Goal: Task Accomplishment & Management: Complete application form

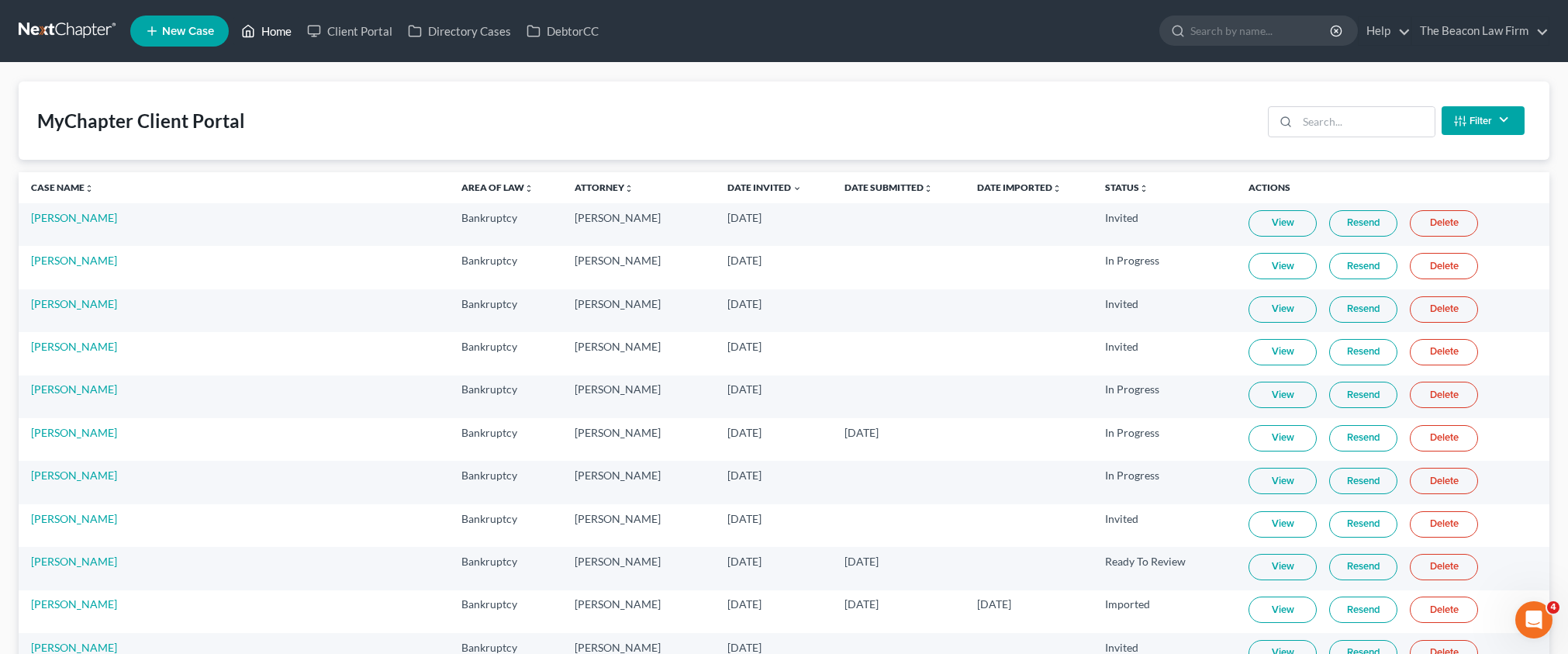
click at [280, 29] on link "Home" at bounding box center [266, 31] width 66 height 28
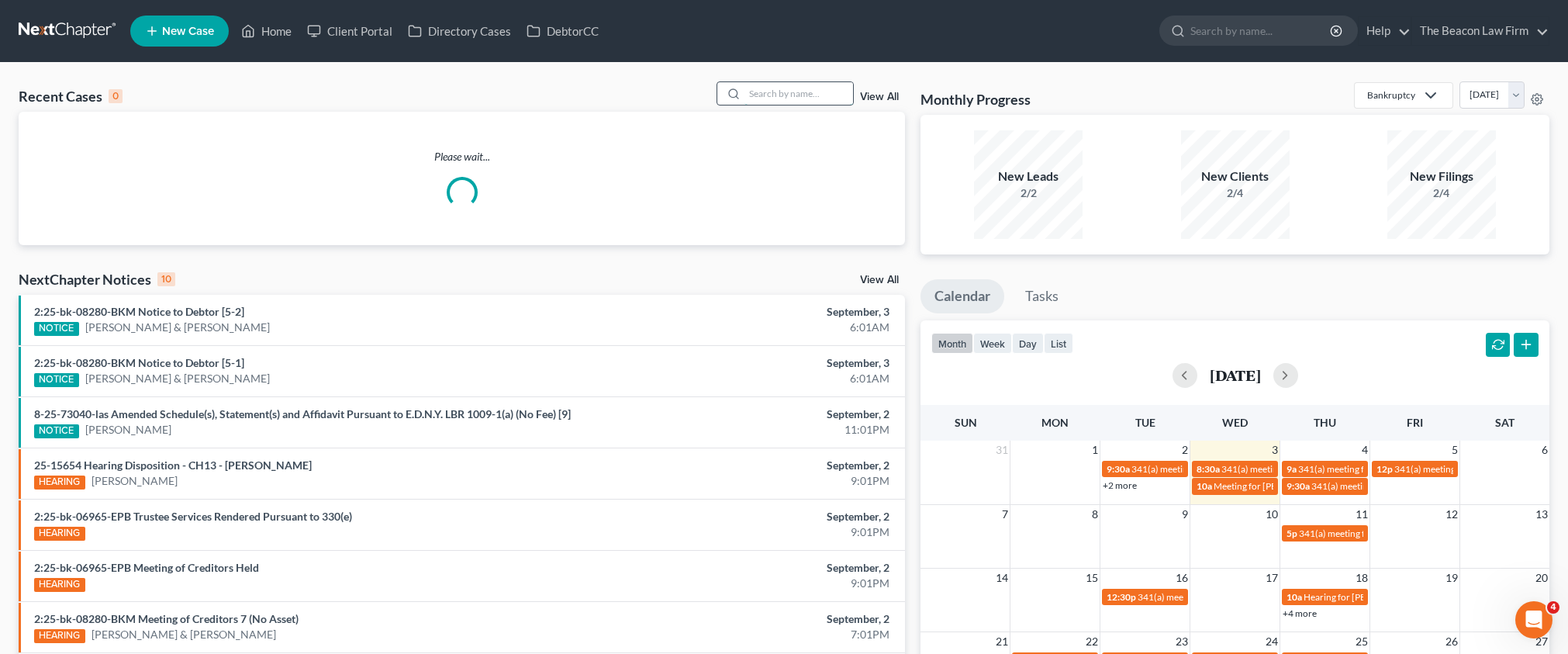
drag, startPoint x: 754, startPoint y: 92, endPoint x: 785, endPoint y: 88, distance: 31.3
click at [759, 92] on input "search" at bounding box center [799, 93] width 109 height 23
paste input "Slappy ("
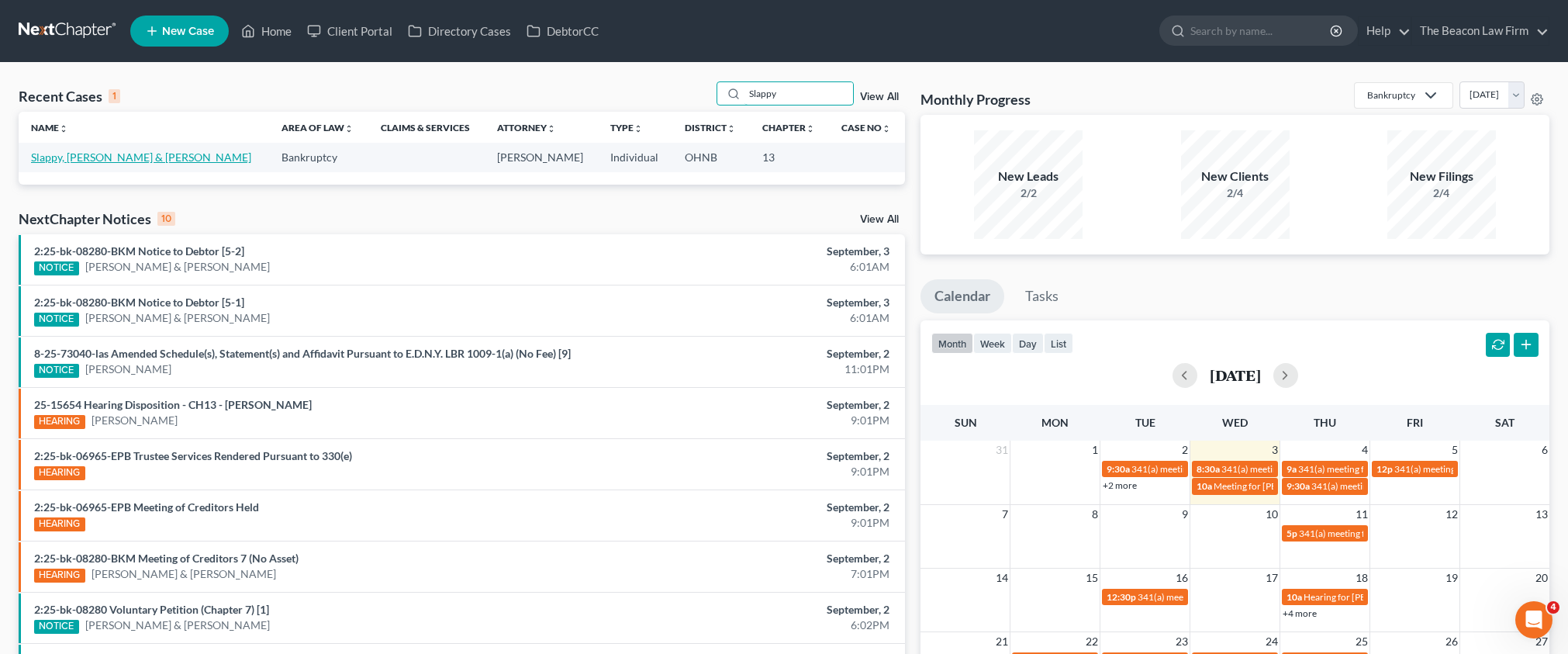
type input "Slappy"
click at [62, 156] on link "Slappy, [PERSON_NAME] & [PERSON_NAME]" at bounding box center [141, 157] width 220 height 14
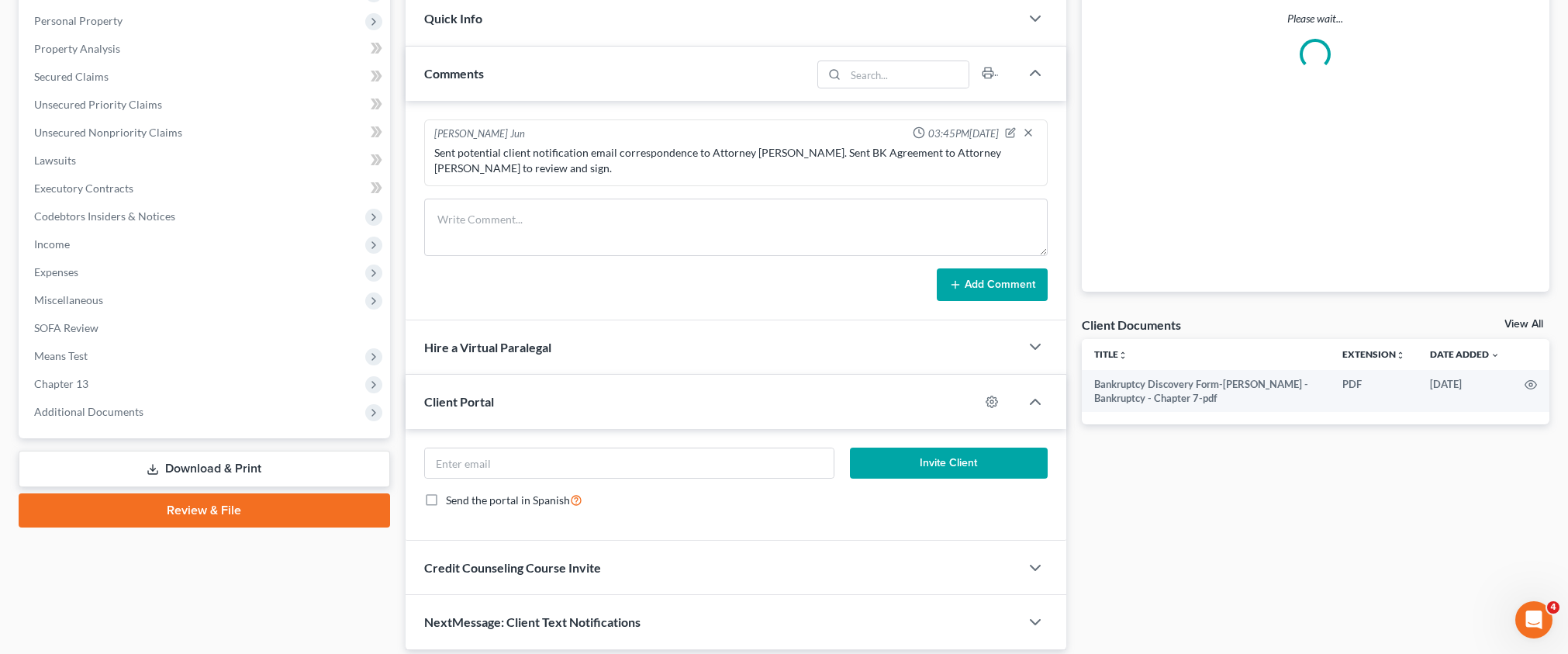
scroll to position [317, 0]
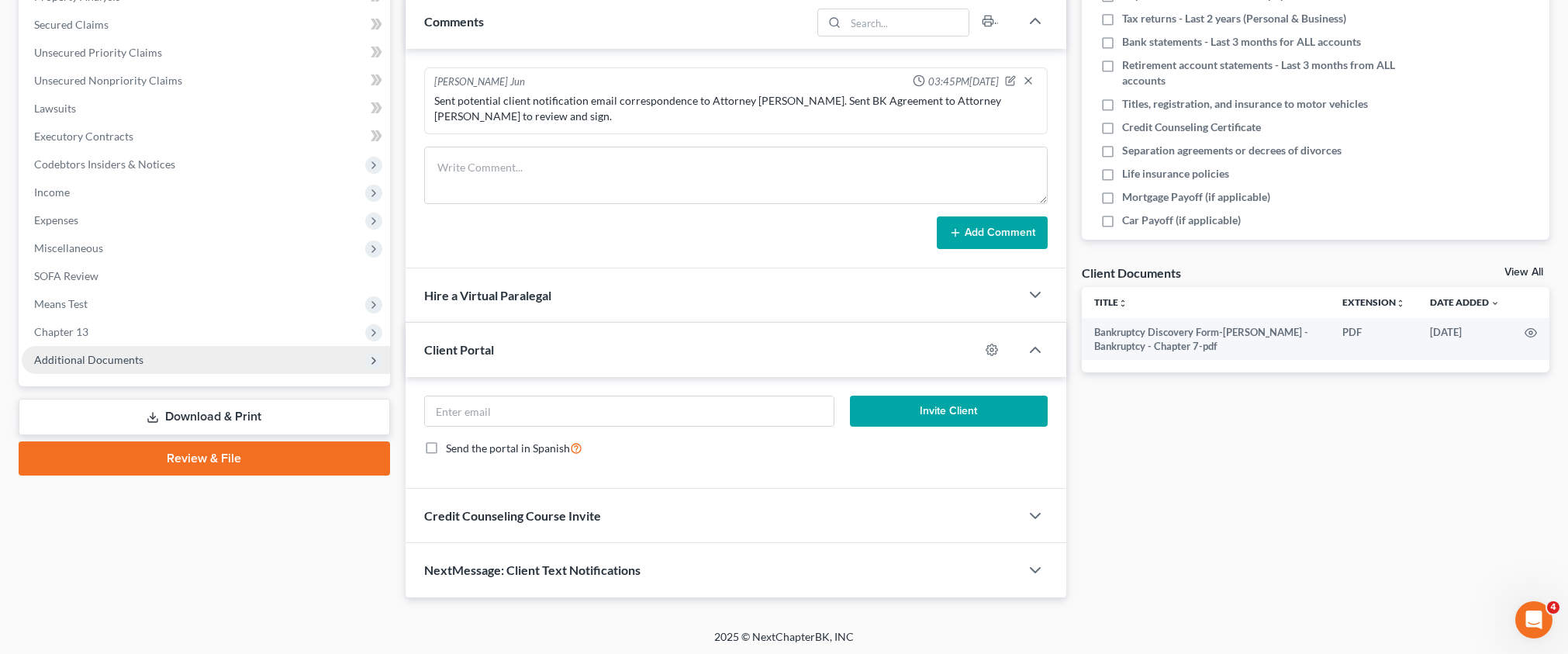
click at [88, 358] on span "Additional Documents" at bounding box center [89, 359] width 110 height 14
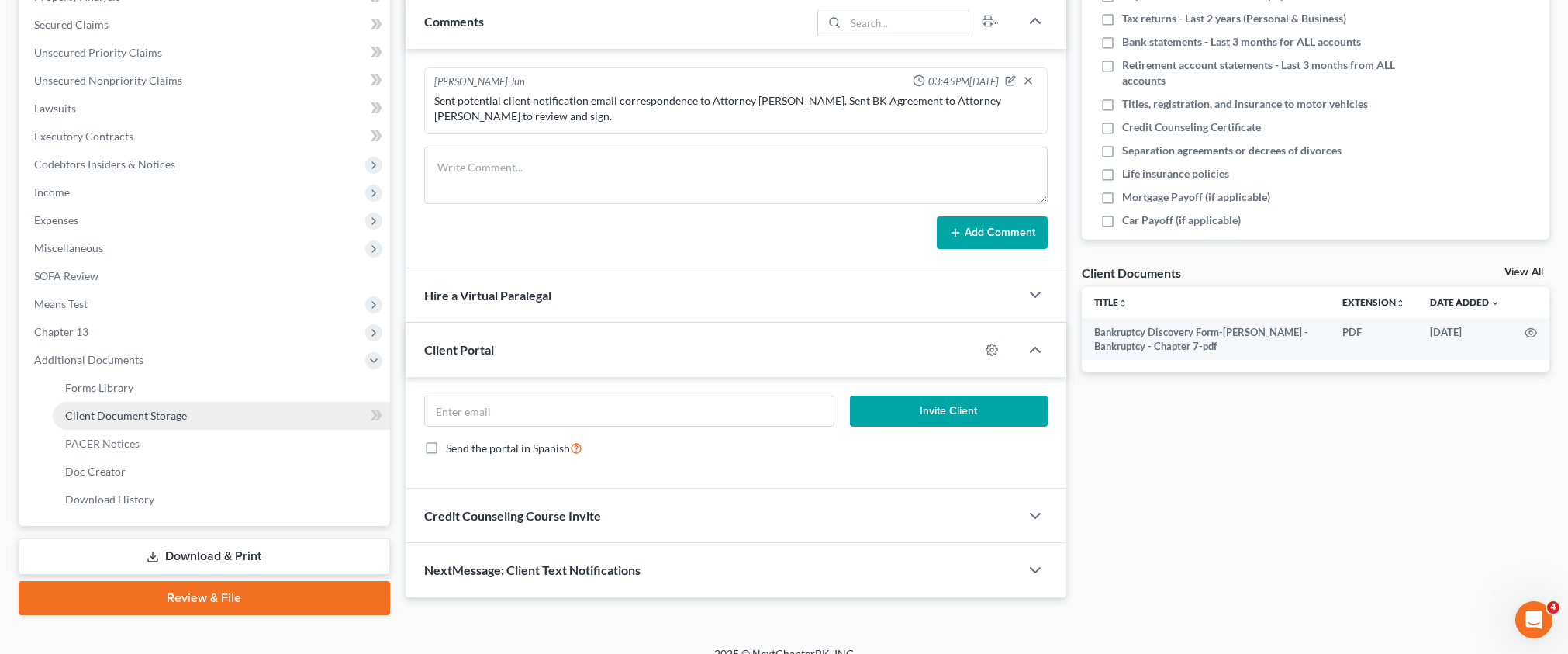
click at [142, 414] on span "Client Document Storage" at bounding box center [126, 415] width 122 height 14
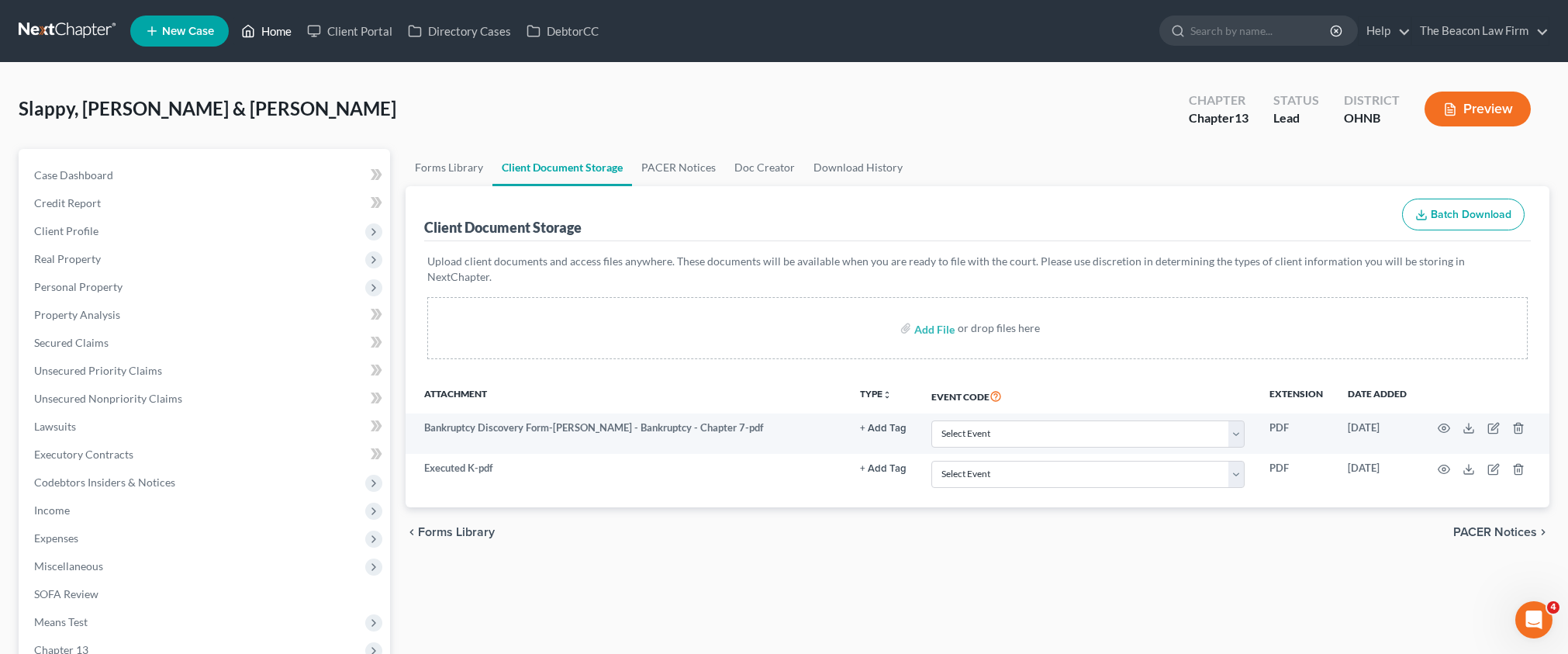
click at [260, 38] on link "Home" at bounding box center [266, 31] width 66 height 28
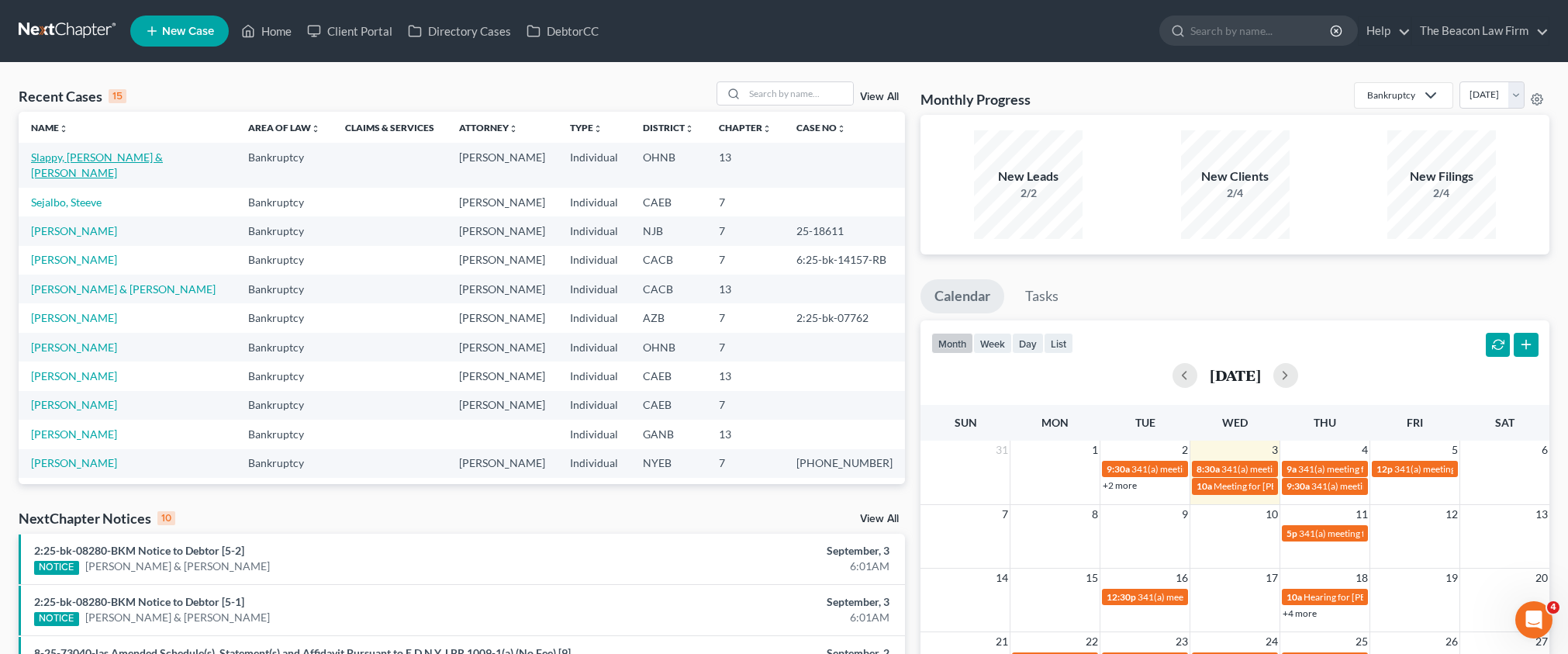
click at [102, 159] on link "Slappy, [PERSON_NAME] & [PERSON_NAME]" at bounding box center [96, 165] width 132 height 29
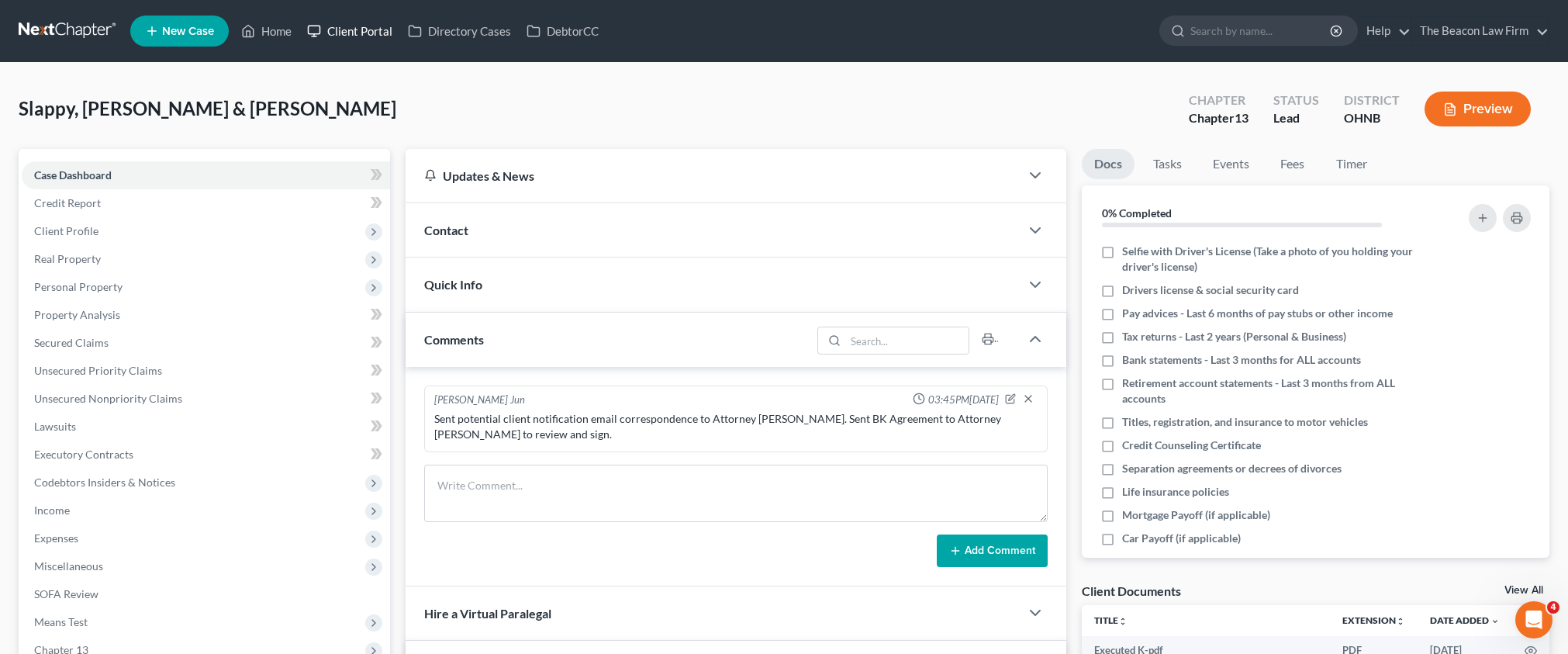
drag, startPoint x: 278, startPoint y: 34, endPoint x: 398, endPoint y: 29, distance: 120.1
click at [278, 34] on link "Home" at bounding box center [266, 31] width 66 height 28
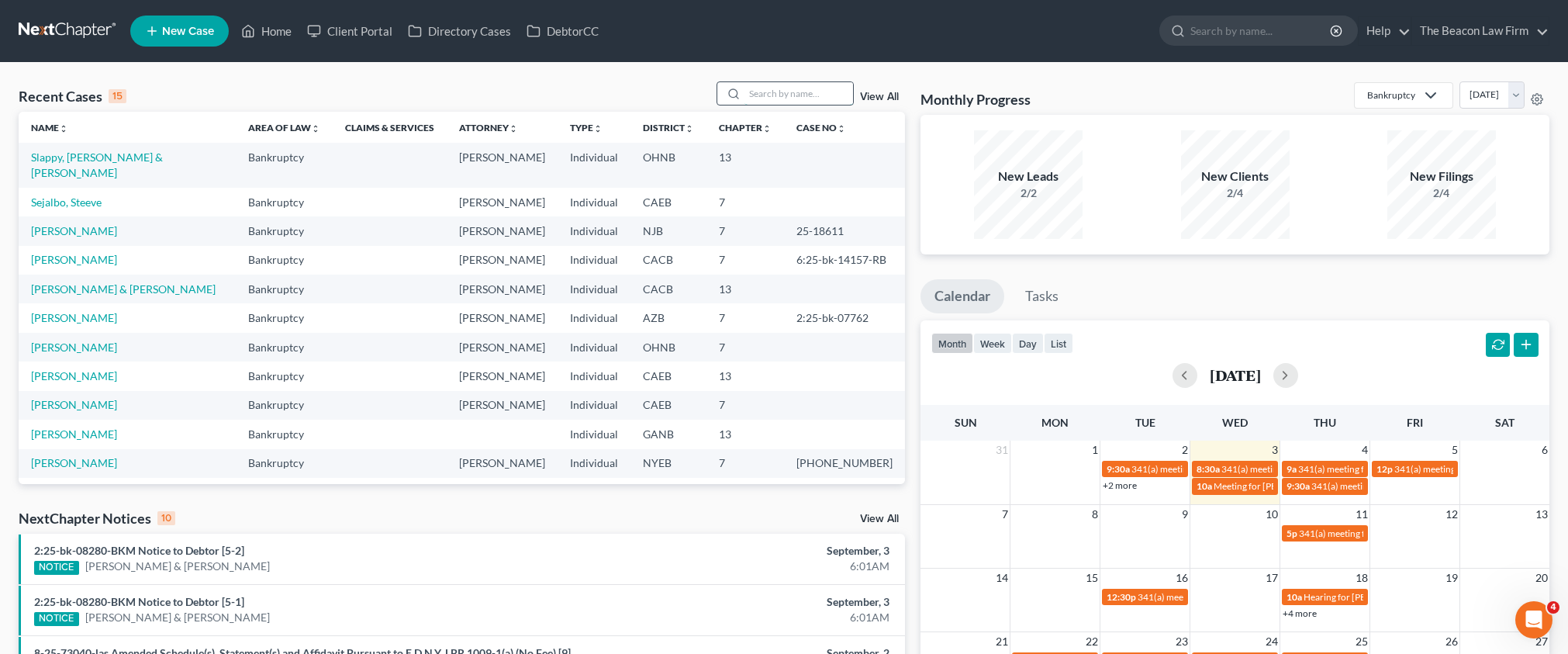
click at [789, 87] on input "search" at bounding box center [799, 93] width 109 height 23
paste input "[PERSON_NAME]"
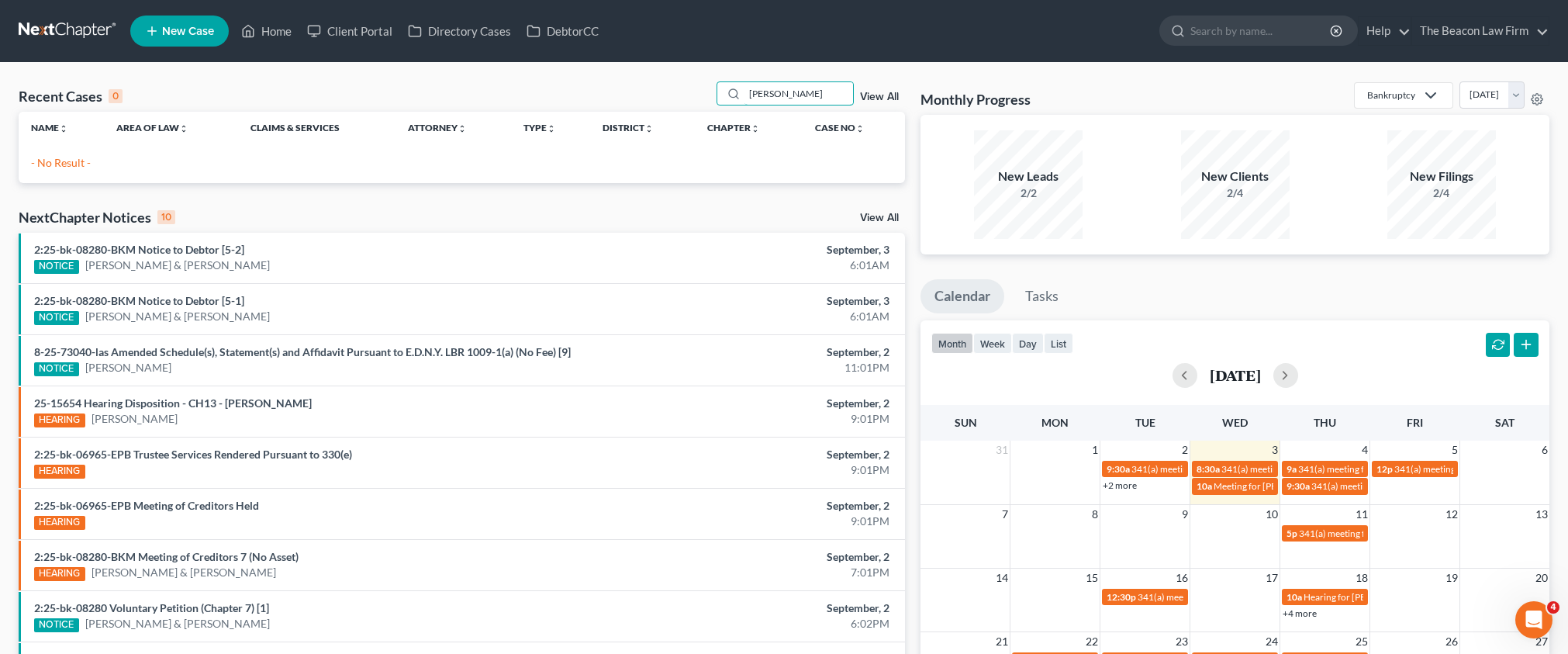
type input "[PERSON_NAME]"
click at [210, 33] on span "New Case" at bounding box center [188, 31] width 52 height 12
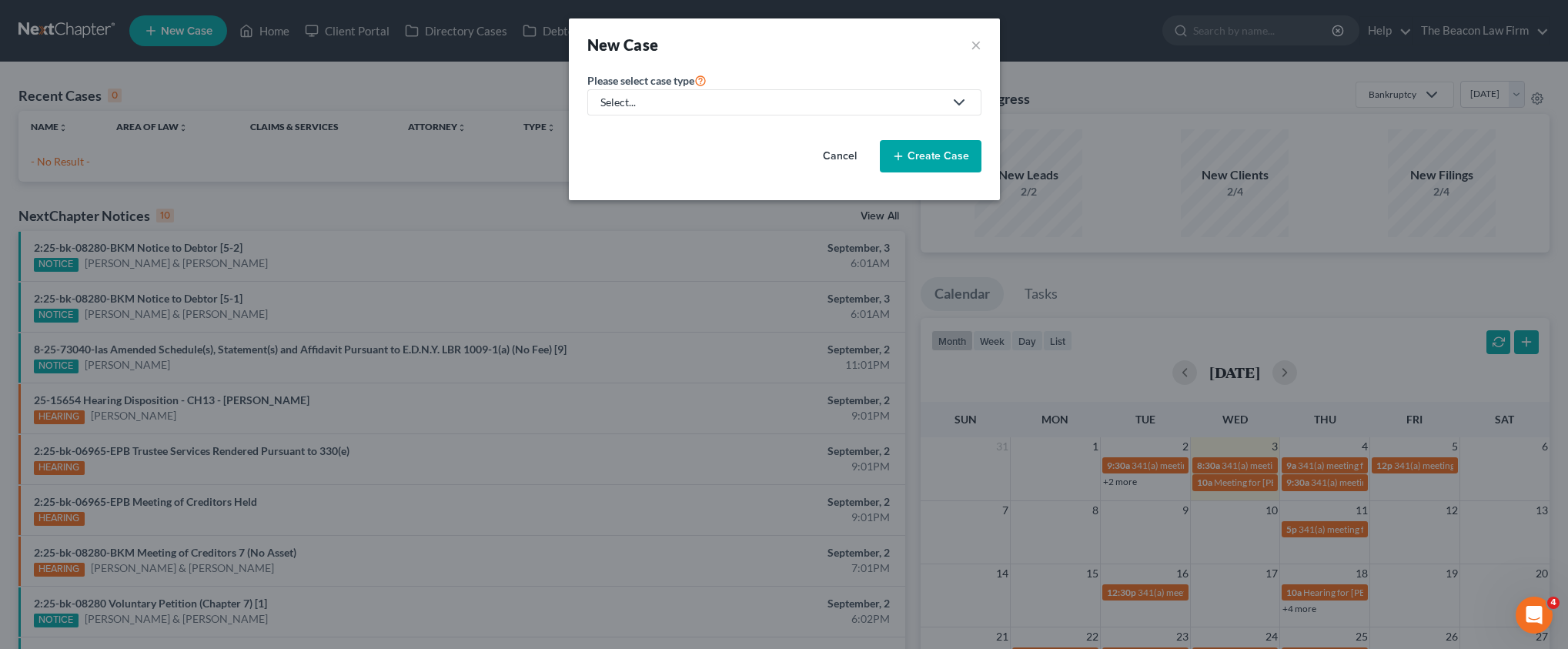
click at [632, 101] on div "Select..." at bounding box center [772, 102] width 343 height 15
click at [633, 140] on div "Bankruptcy" at bounding box center [630, 132] width 56 height 15
select select "15"
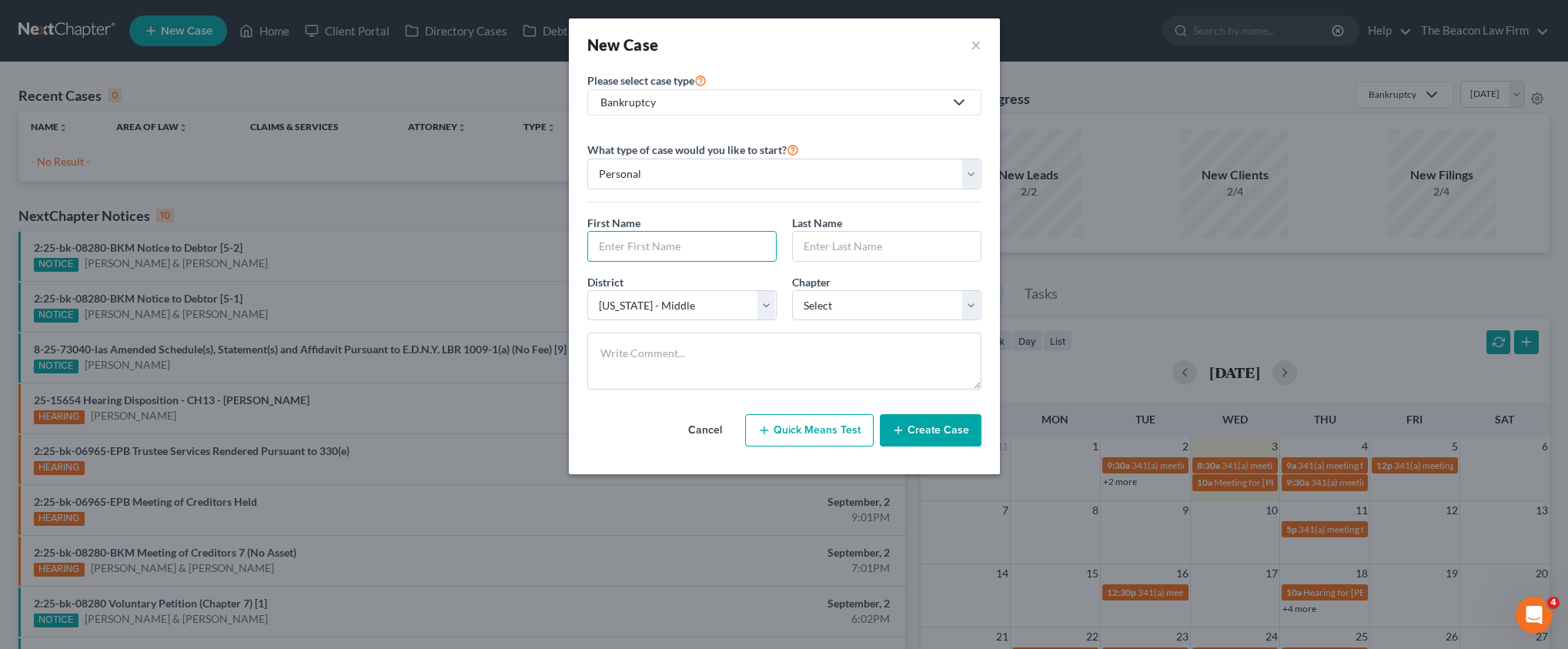
drag, startPoint x: 627, startPoint y: 239, endPoint x: 788, endPoint y: 248, distance: 161.3
paste input "[PERSON_NAME]"
type input "[PERSON_NAME]"
paste input "[PERSON_NAME]"
click at [827, 247] on input "[PERSON_NAME]" at bounding box center [886, 246] width 188 height 29
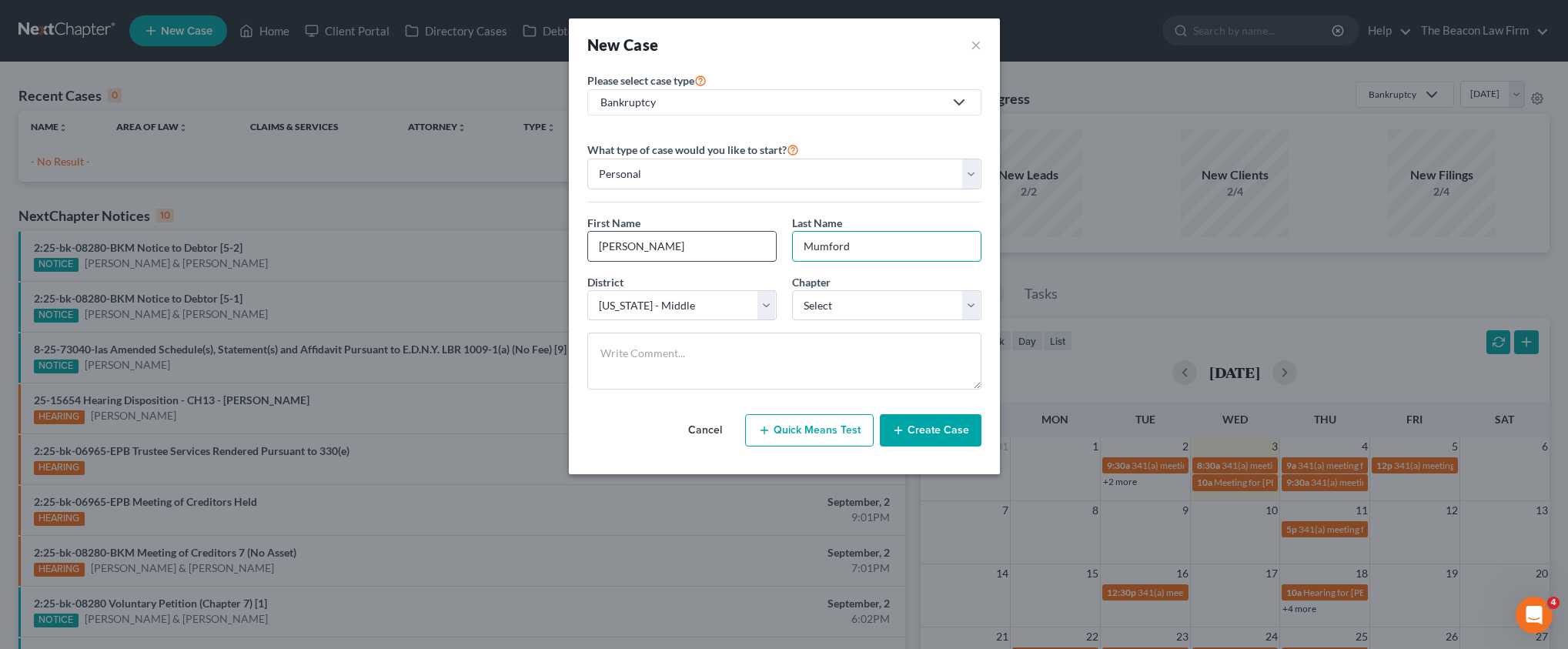
type input "Mumford"
drag, startPoint x: 667, startPoint y: 247, endPoint x: 627, endPoint y: 248, distance: 40.0
click at [627, 248] on input "[PERSON_NAME]" at bounding box center [682, 246] width 188 height 29
type input "[PERSON_NAME]"
select select "0"
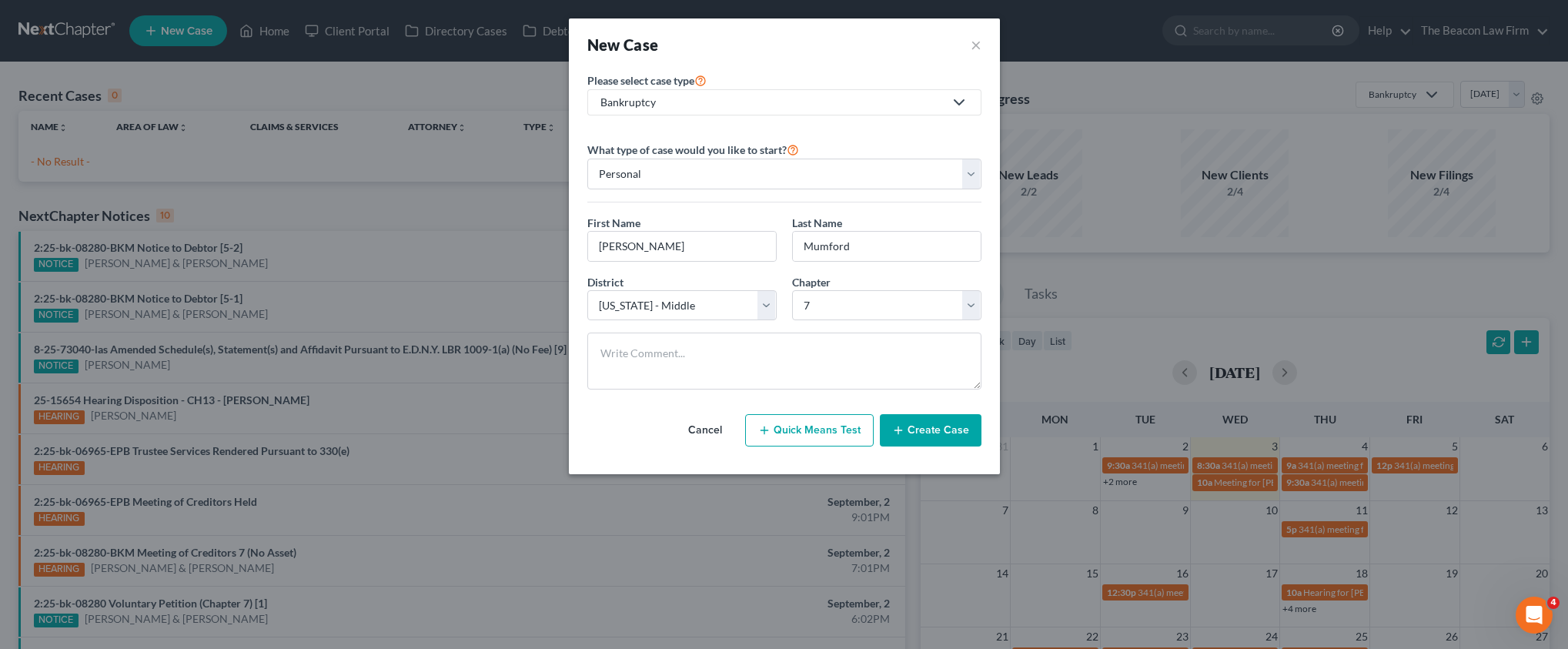
click at [924, 434] on button "Create Case" at bounding box center [930, 430] width 102 height 32
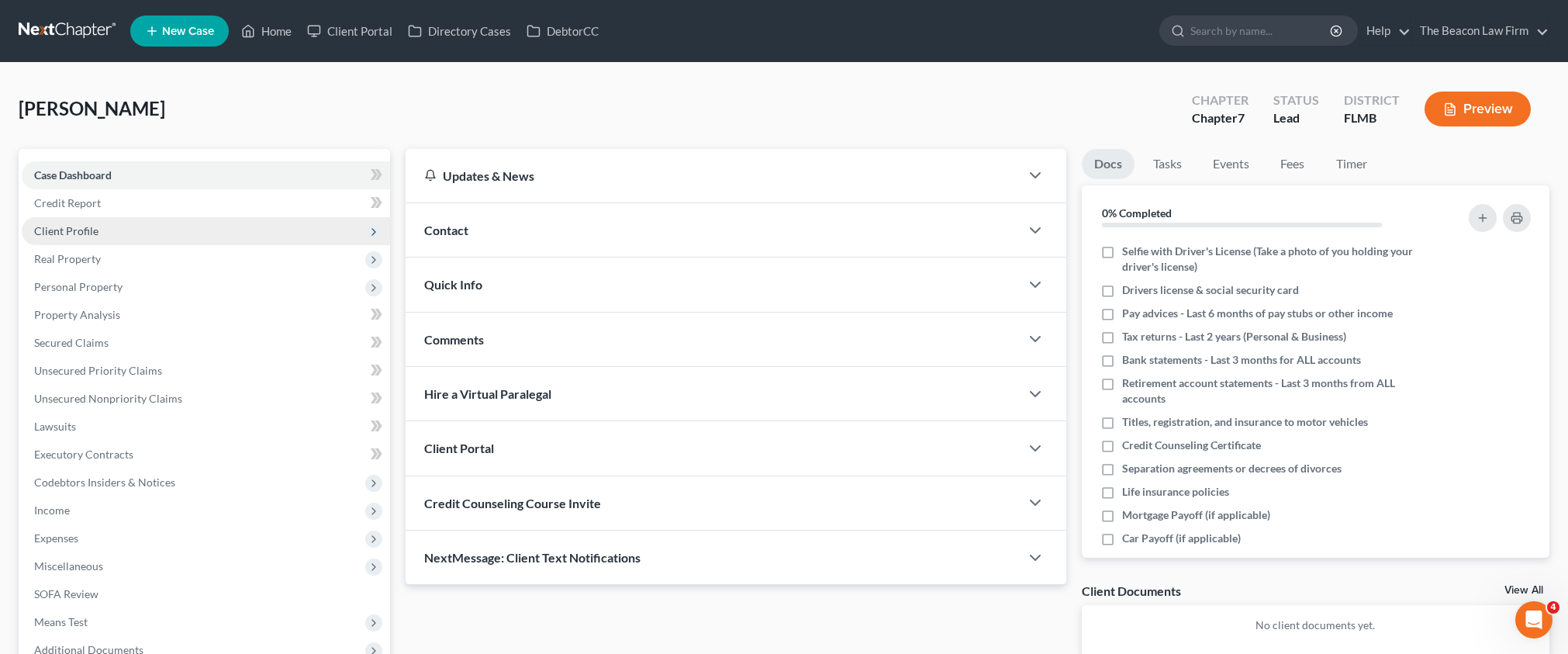
click at [79, 221] on span "Client Profile" at bounding box center [206, 230] width 368 height 28
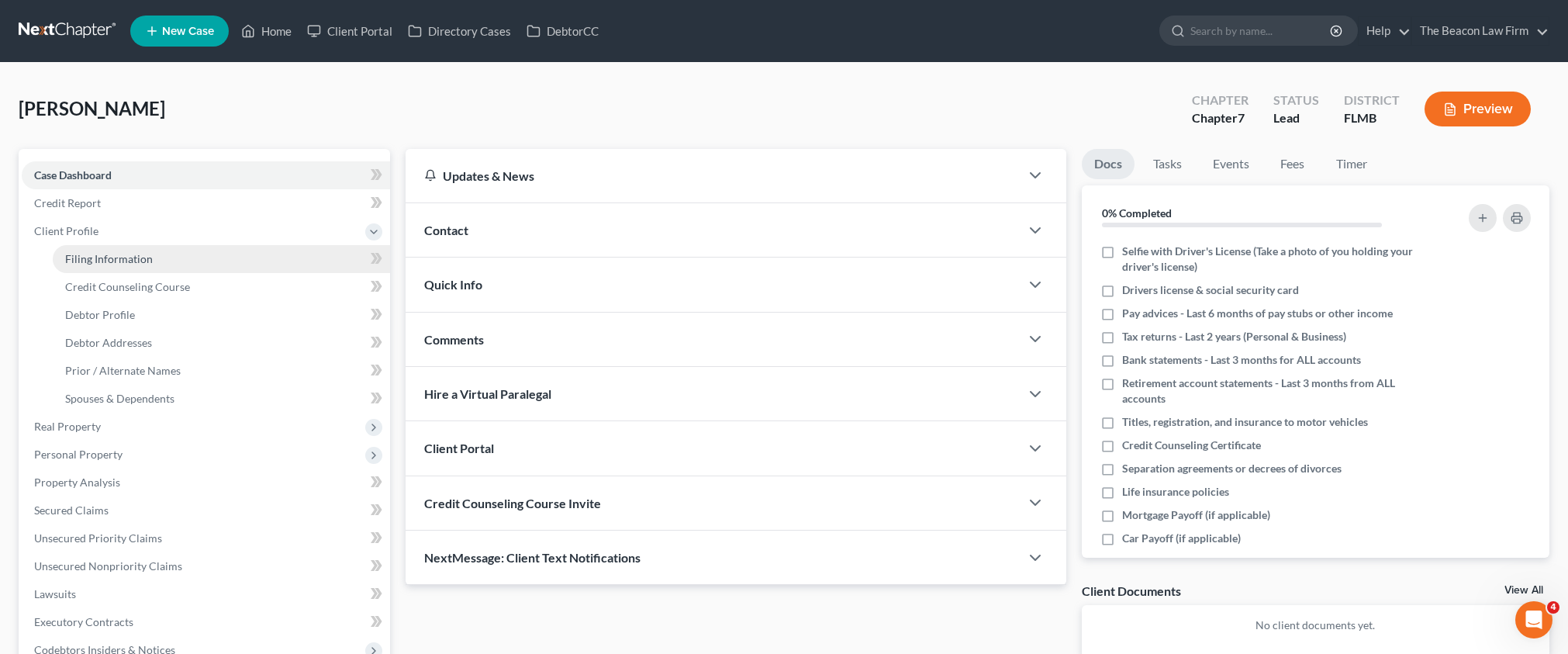
click at [83, 259] on span "Filing Information" at bounding box center [109, 259] width 88 height 14
select select "1"
select select "0"
select select "15"
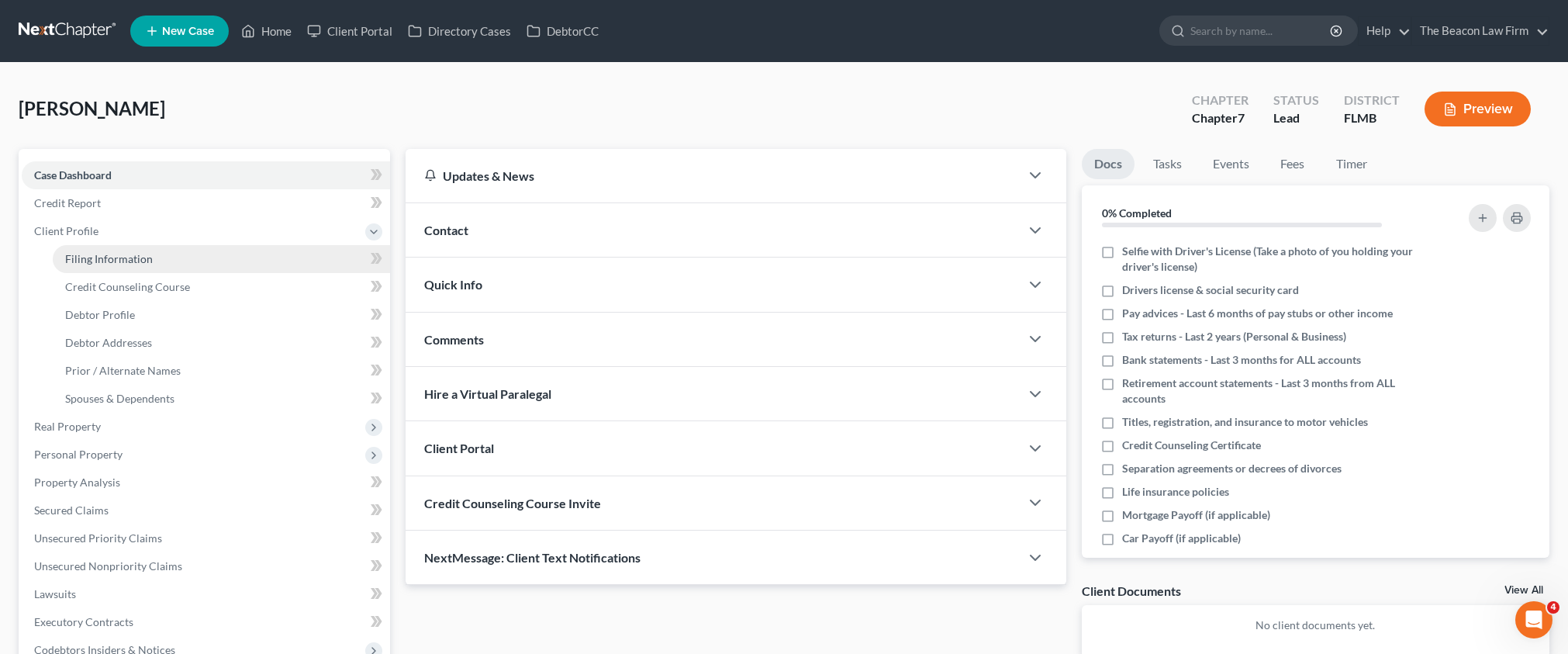
select select "9"
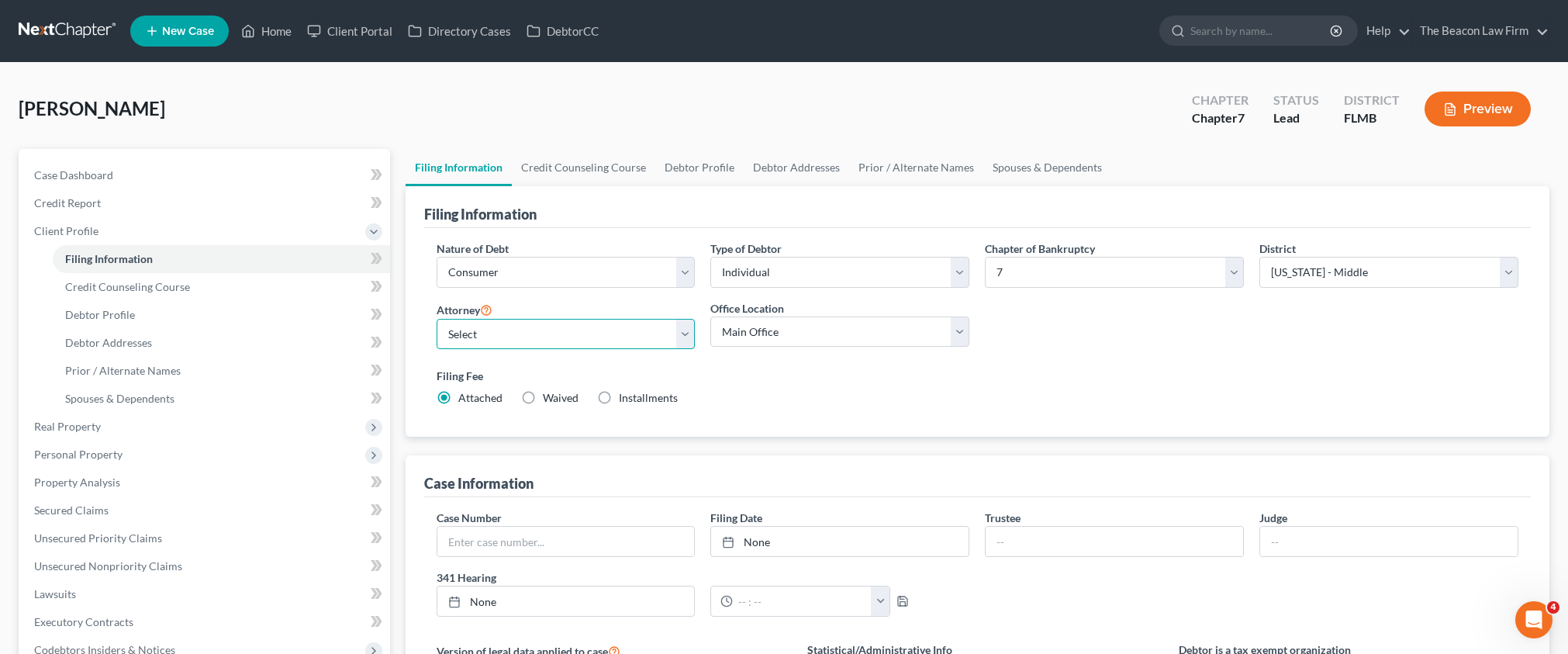
select select "6"
click at [105, 179] on span "Case Dashboard" at bounding box center [74, 175] width 79 height 14
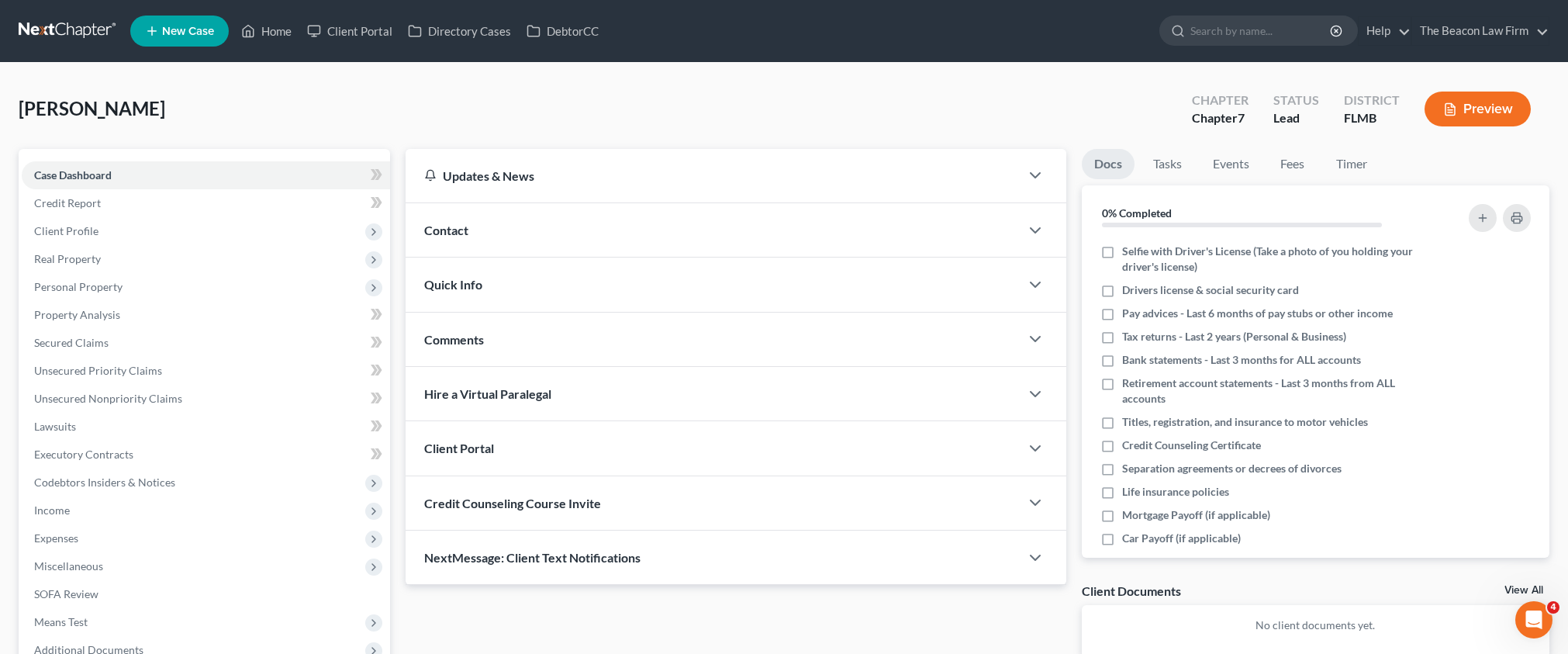
click at [489, 226] on div "Contact" at bounding box center [712, 229] width 614 height 54
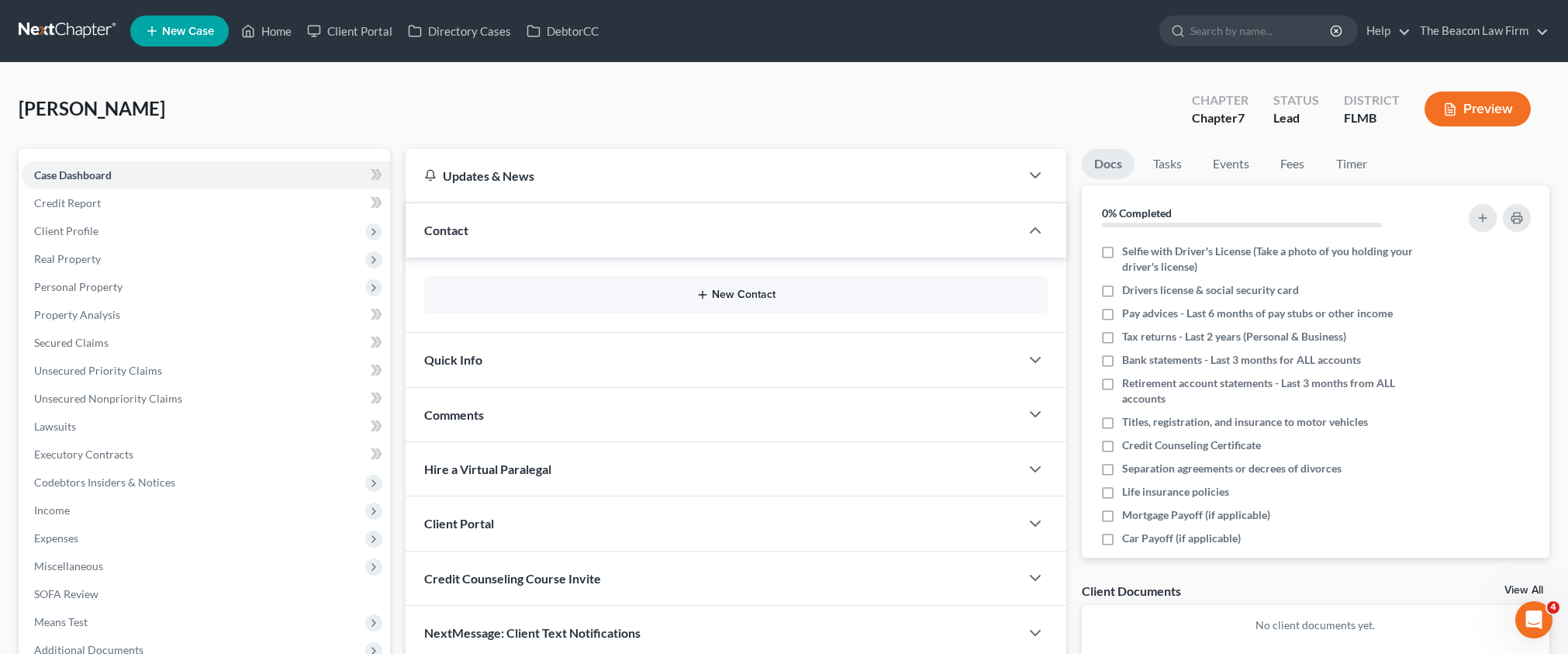
click at [769, 289] on button "New Contact" at bounding box center [736, 295] width 599 height 13
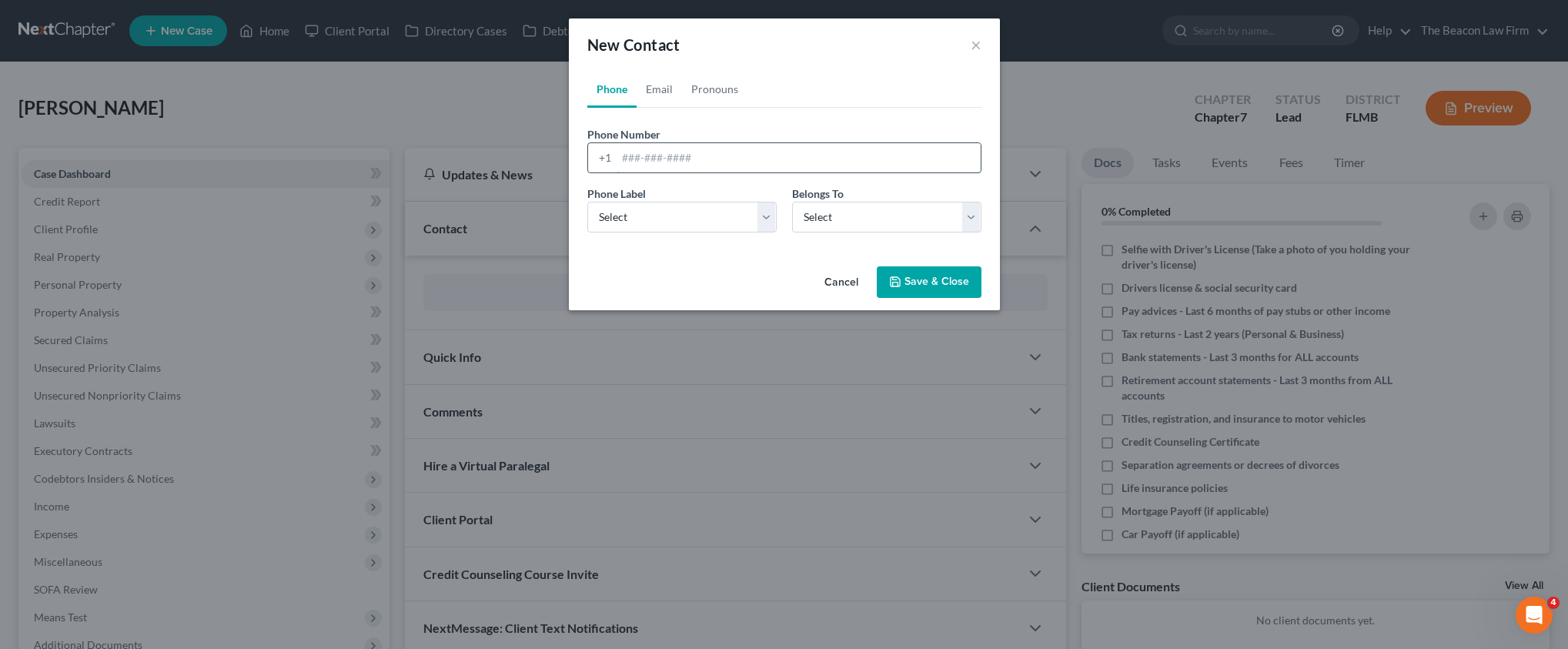
paste input "[PHONE_NUMBER]"
type input "[PHONE_NUMBER]"
select select "0"
click at [906, 273] on button "Save & Close" at bounding box center [929, 283] width 104 height 32
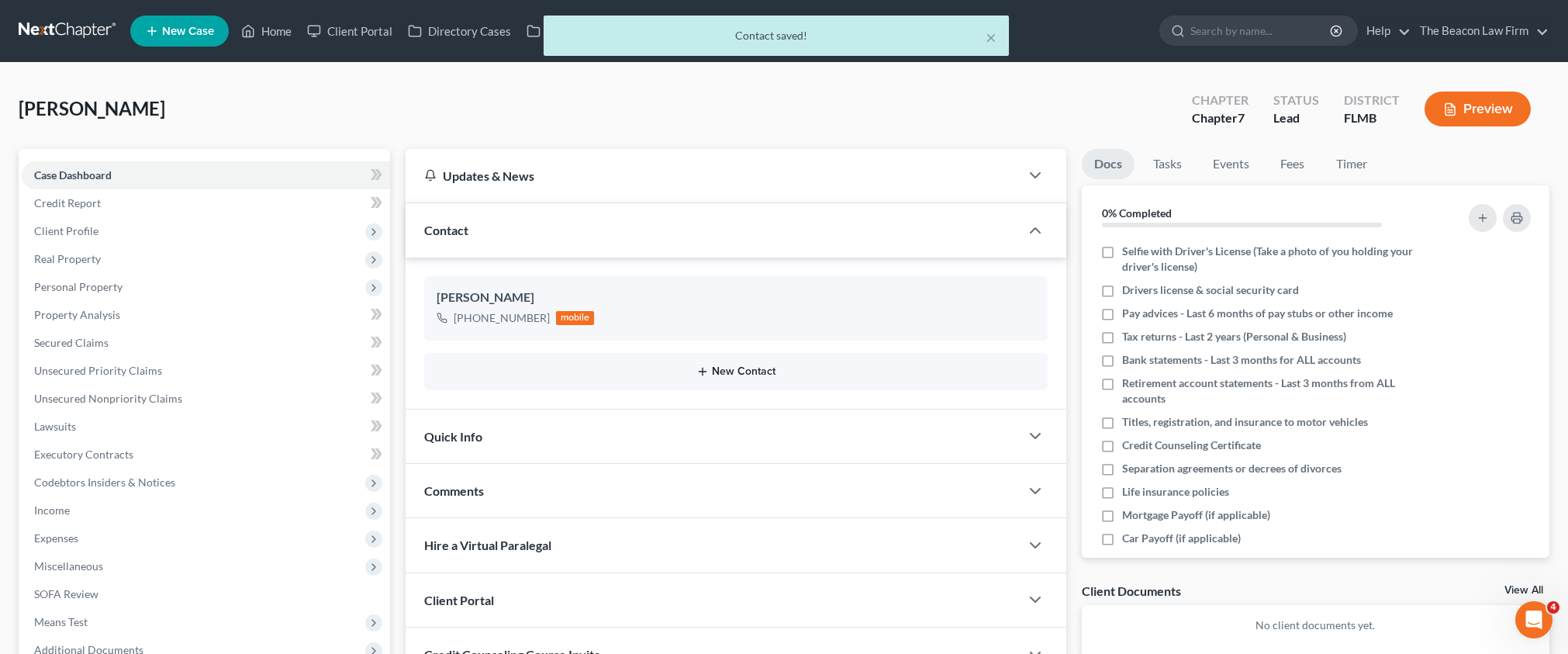
drag, startPoint x: 751, startPoint y: 382, endPoint x: 750, endPoint y: 371, distance: 11.0
click at [751, 382] on div "New Contact" at bounding box center [736, 371] width 623 height 37
click at [750, 371] on button "New Contact" at bounding box center [736, 372] width 599 height 13
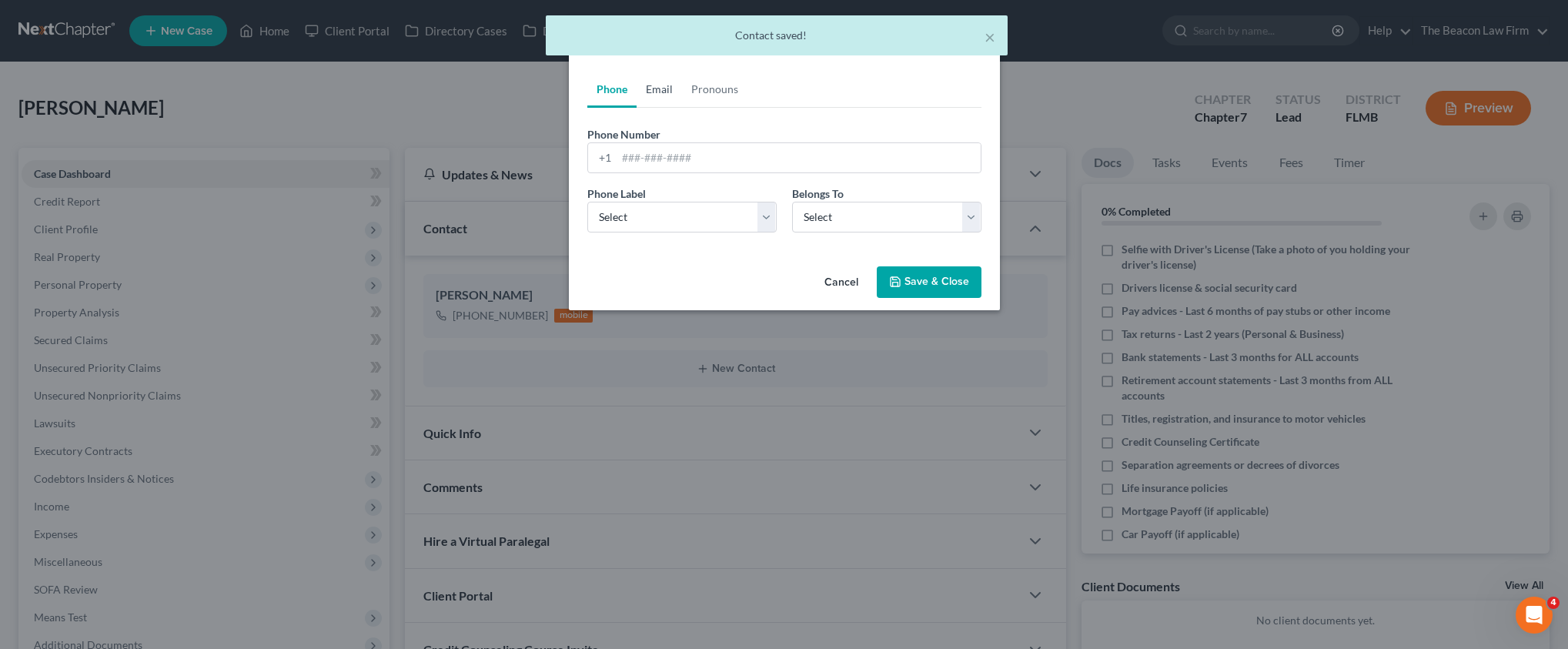
click at [654, 89] on link "Email" at bounding box center [659, 89] width 45 height 37
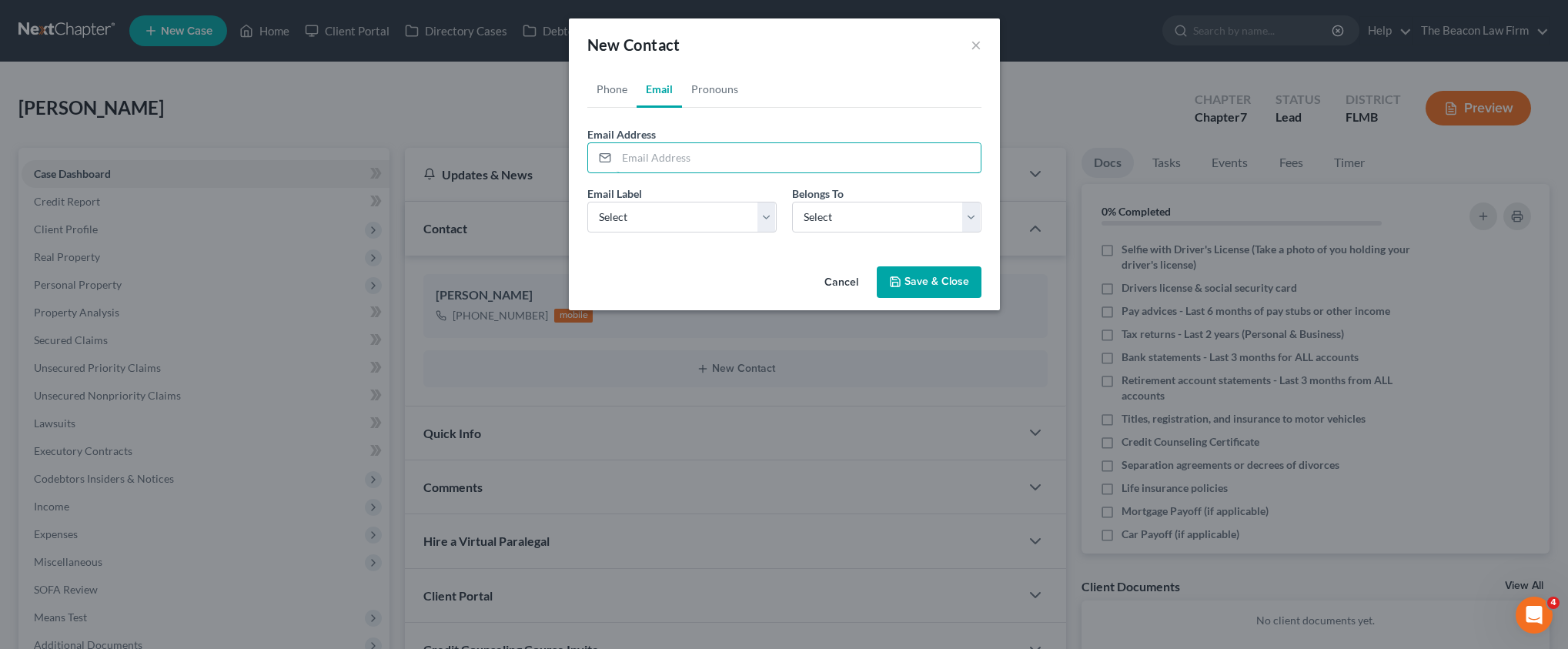
paste input "[EMAIL_ADDRESS][DOMAIN_NAME]"
type input "[EMAIL_ADDRESS][DOMAIN_NAME]"
select select "0"
drag, startPoint x: 701, startPoint y: 230, endPoint x: 821, endPoint y: 230, distance: 120.0
click at [822, 230] on div "Email Label Select Home Work Other Belongs To * Select Client Other" at bounding box center [784, 215] width 410 height 59
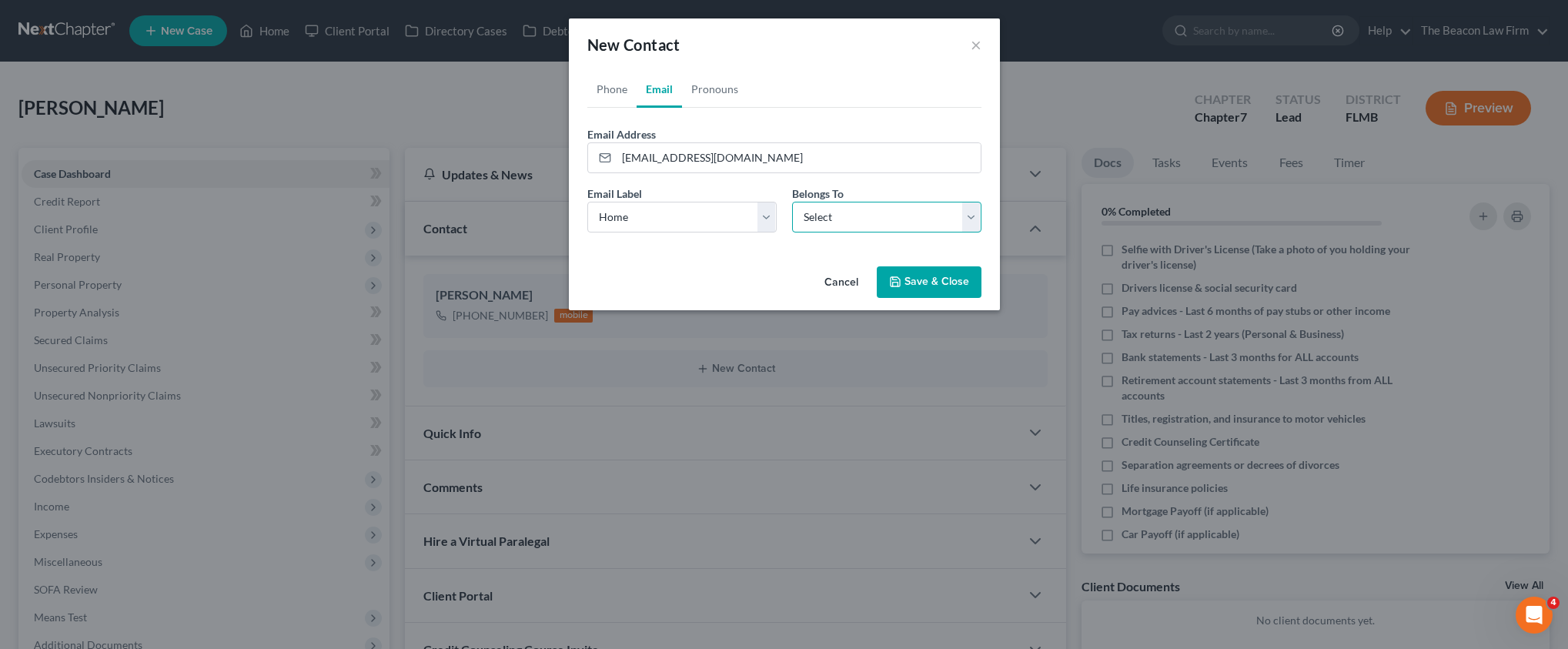
select select "0"
click at [931, 284] on button "Save & Close" at bounding box center [929, 283] width 104 height 32
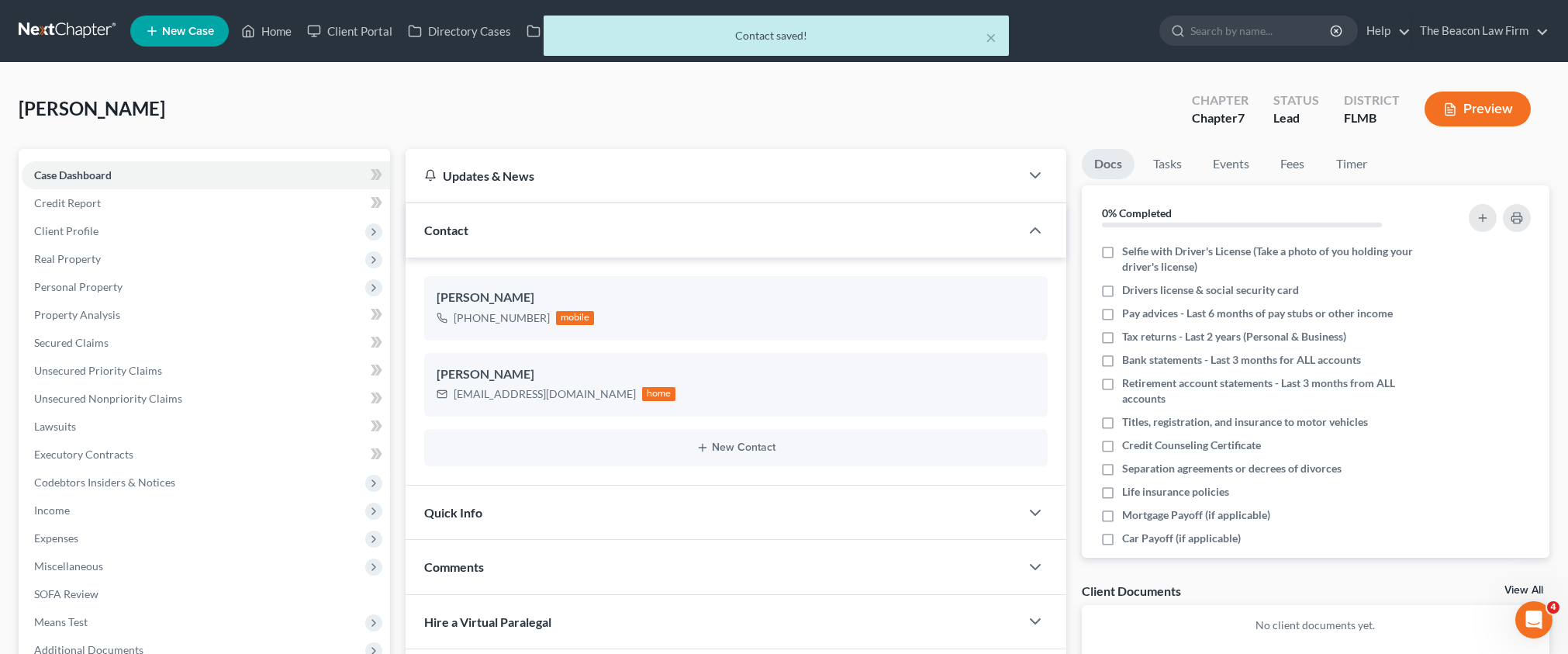
scroll to position [216, 0]
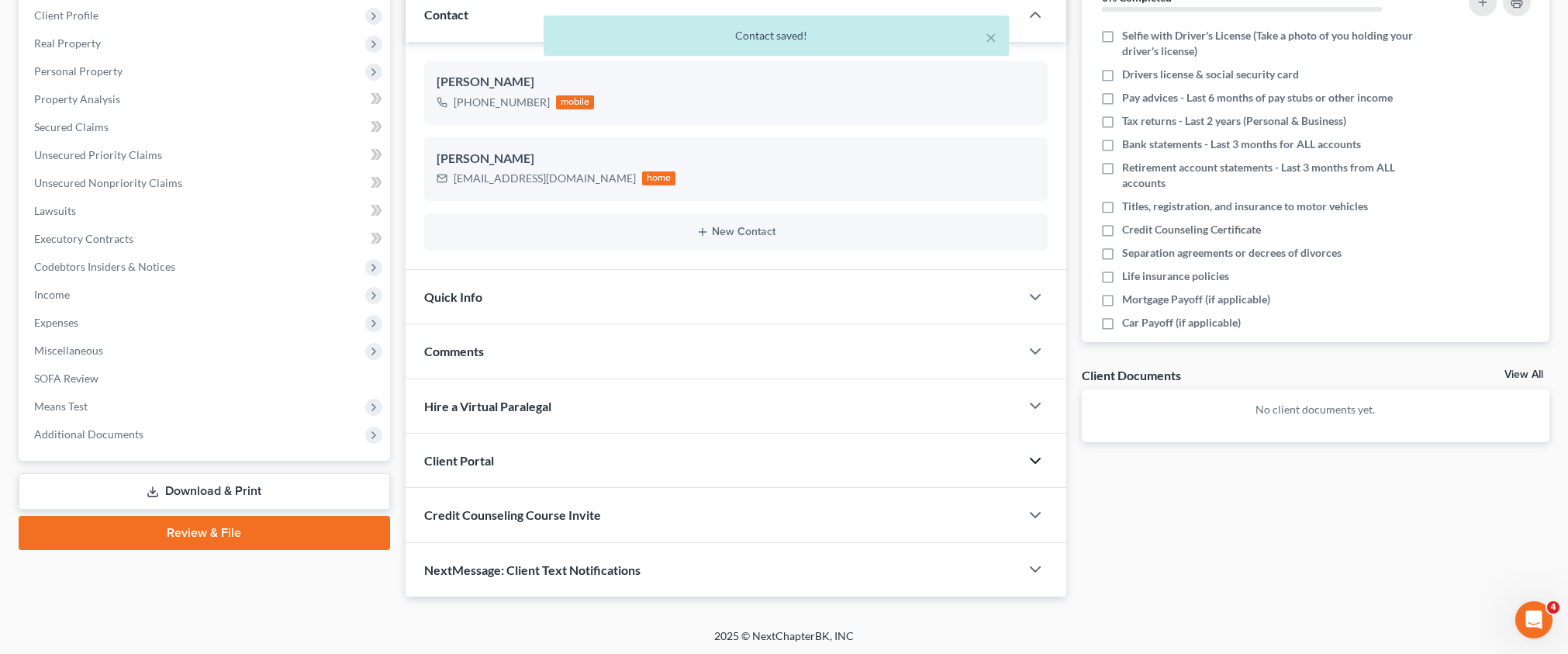
click at [1033, 452] on icon "button" at bounding box center [1035, 461] width 19 height 19
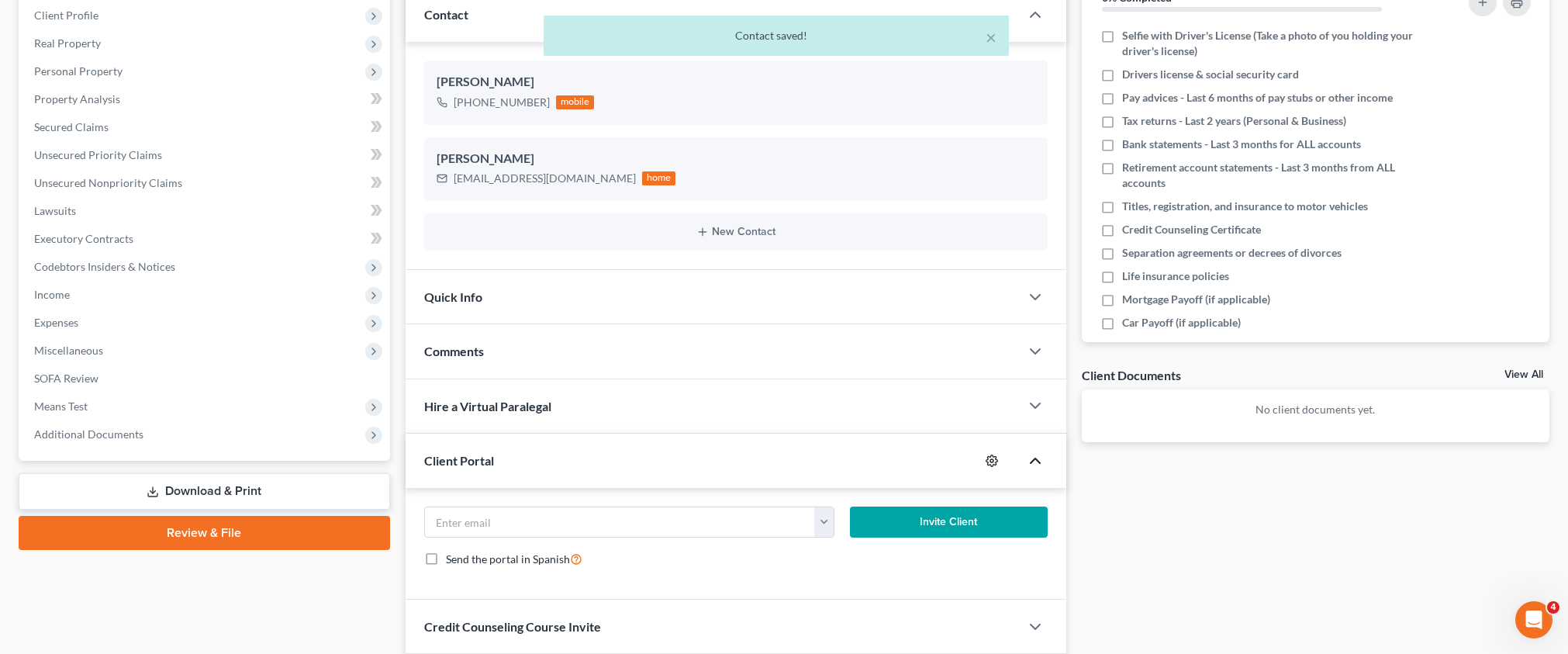
click at [993, 454] on icon "button" at bounding box center [992, 460] width 12 height 12
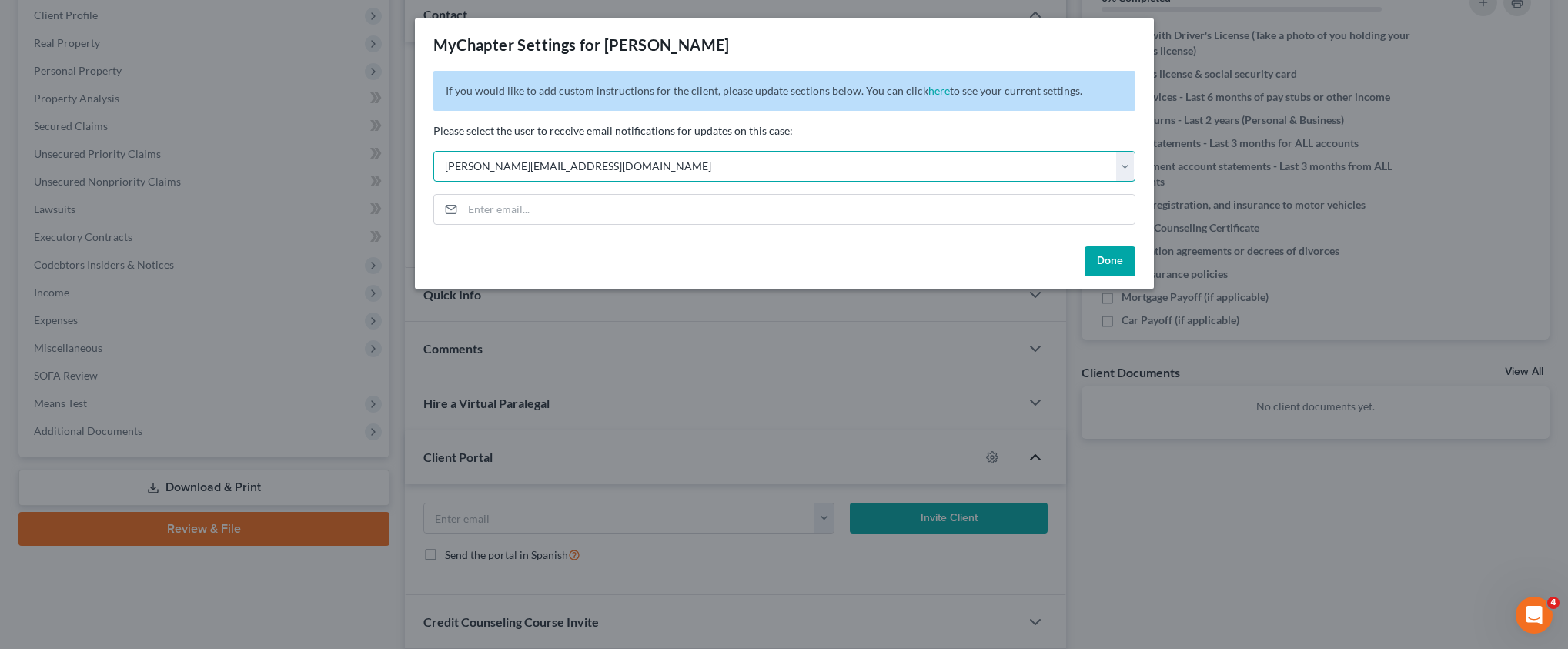
select select "2"
click at [1109, 253] on button "Done" at bounding box center [1110, 262] width 50 height 31
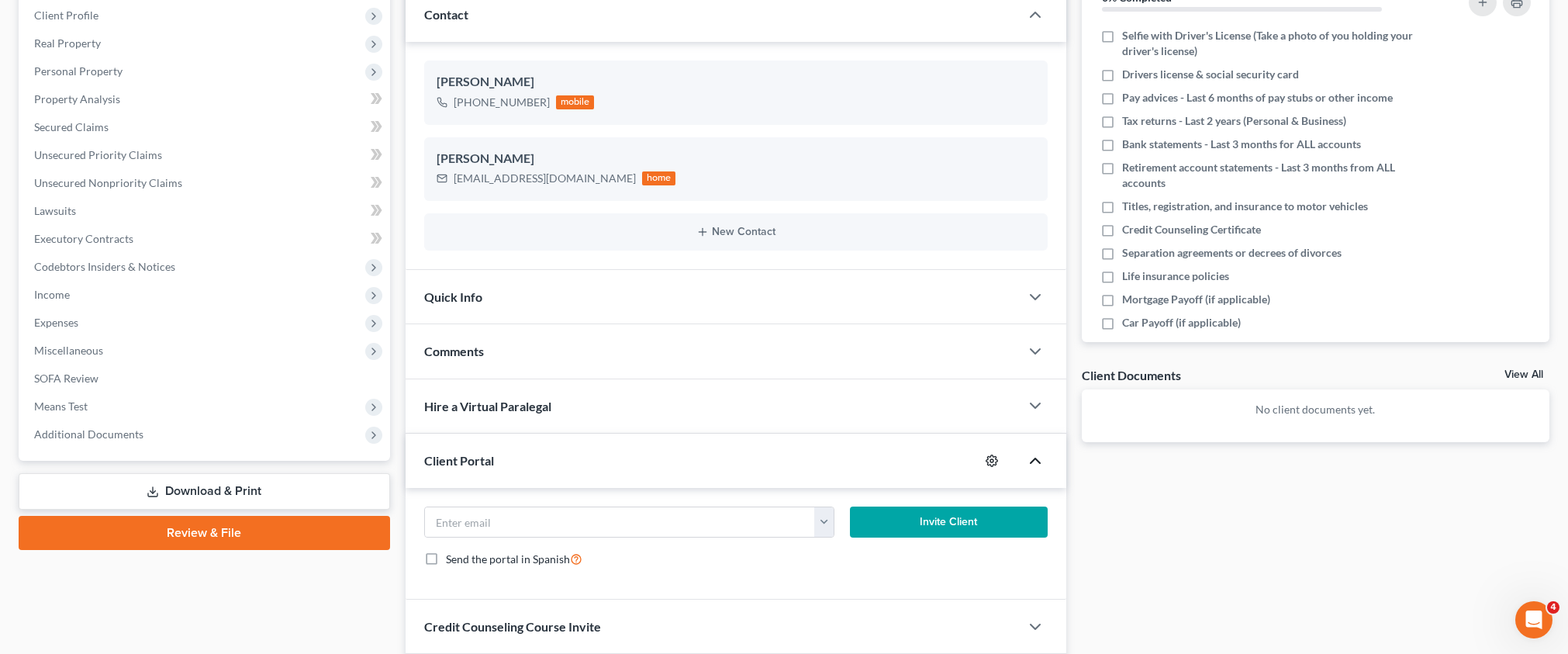
click at [986, 458] on icon "button" at bounding box center [993, 461] width 13 height 13
select select "2"
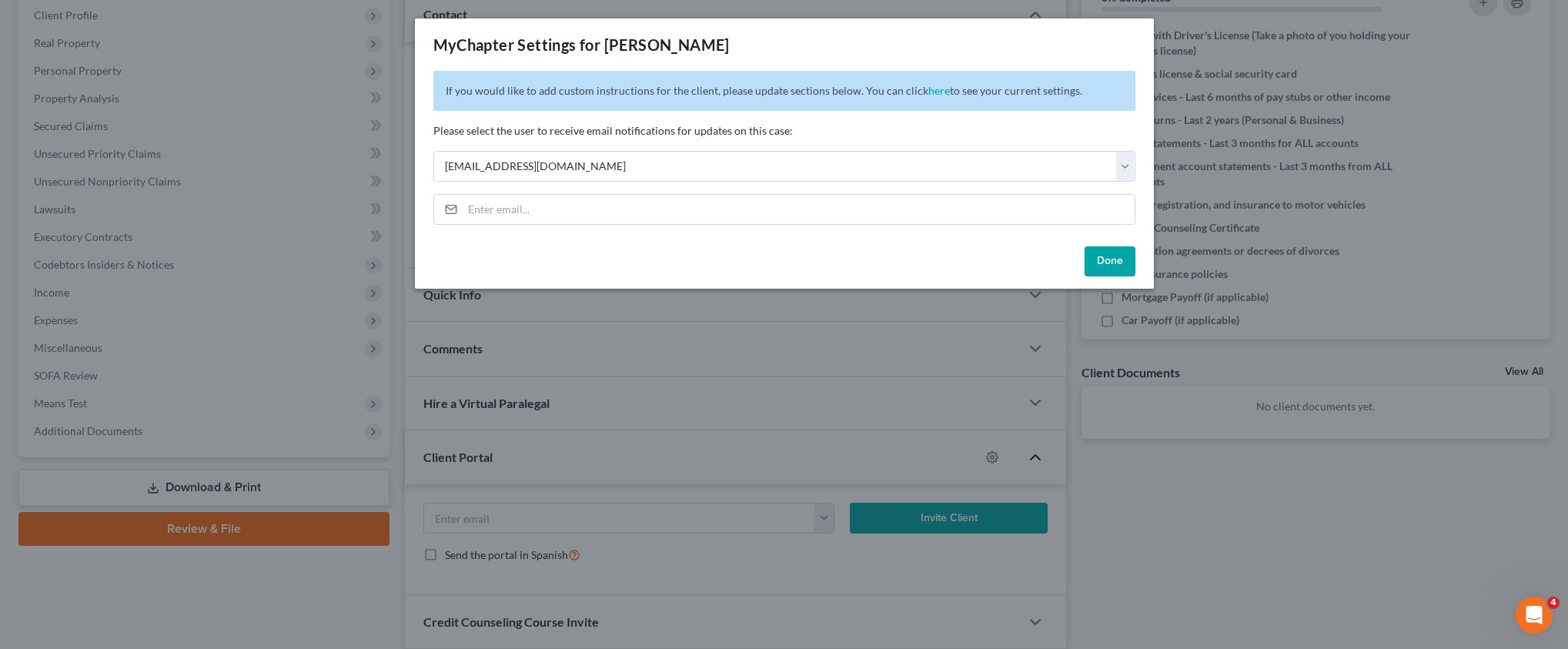
click at [1115, 265] on button "Done" at bounding box center [1110, 262] width 50 height 31
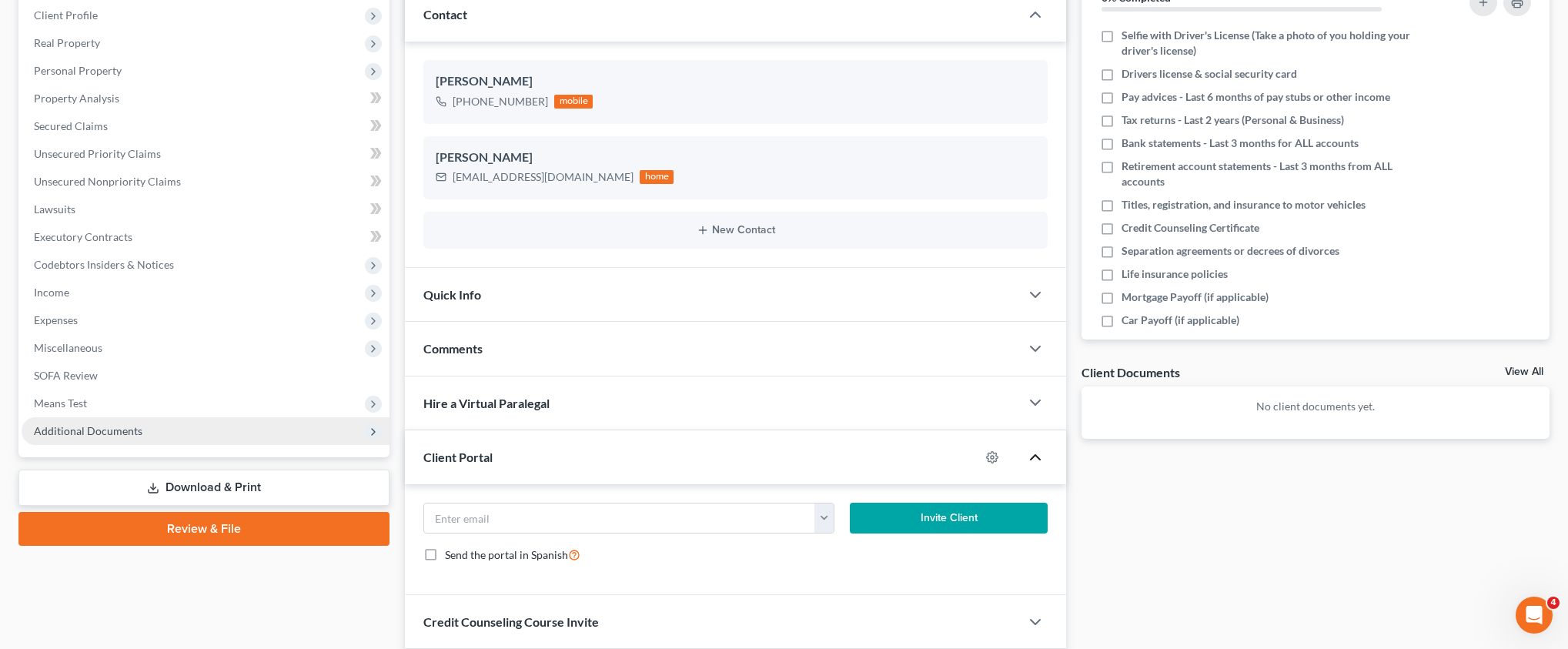
click at [77, 437] on span "Additional Documents" at bounding box center [88, 430] width 109 height 14
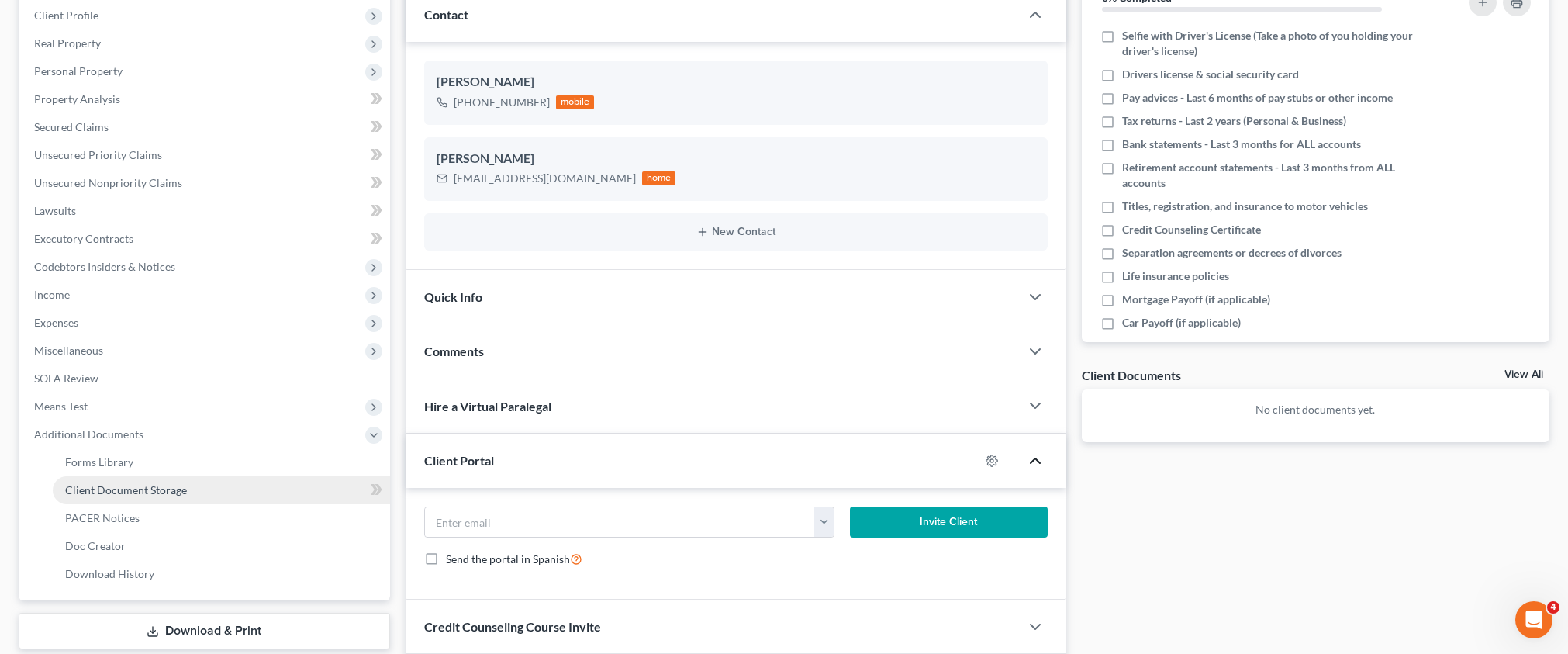
click at [111, 490] on span "Client Document Storage" at bounding box center [126, 490] width 122 height 14
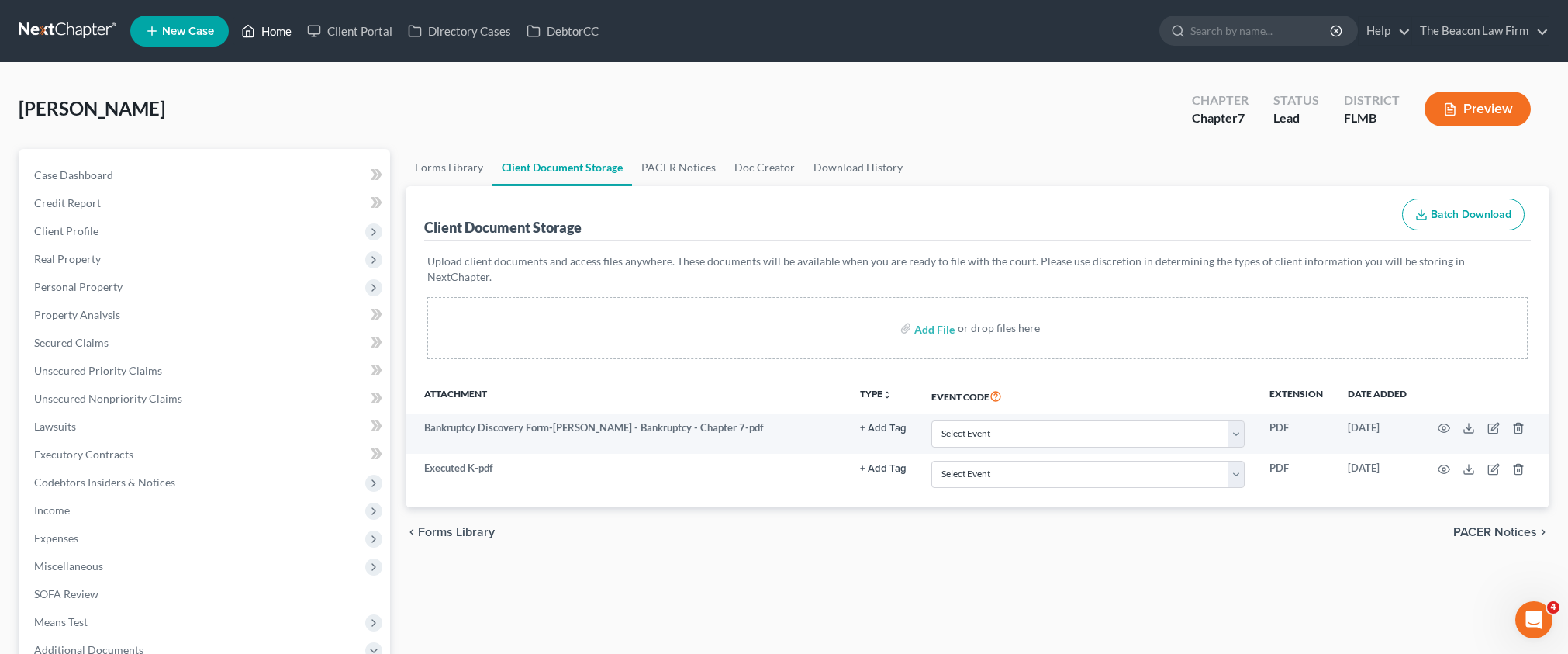
click at [257, 30] on link "Home" at bounding box center [266, 31] width 66 height 28
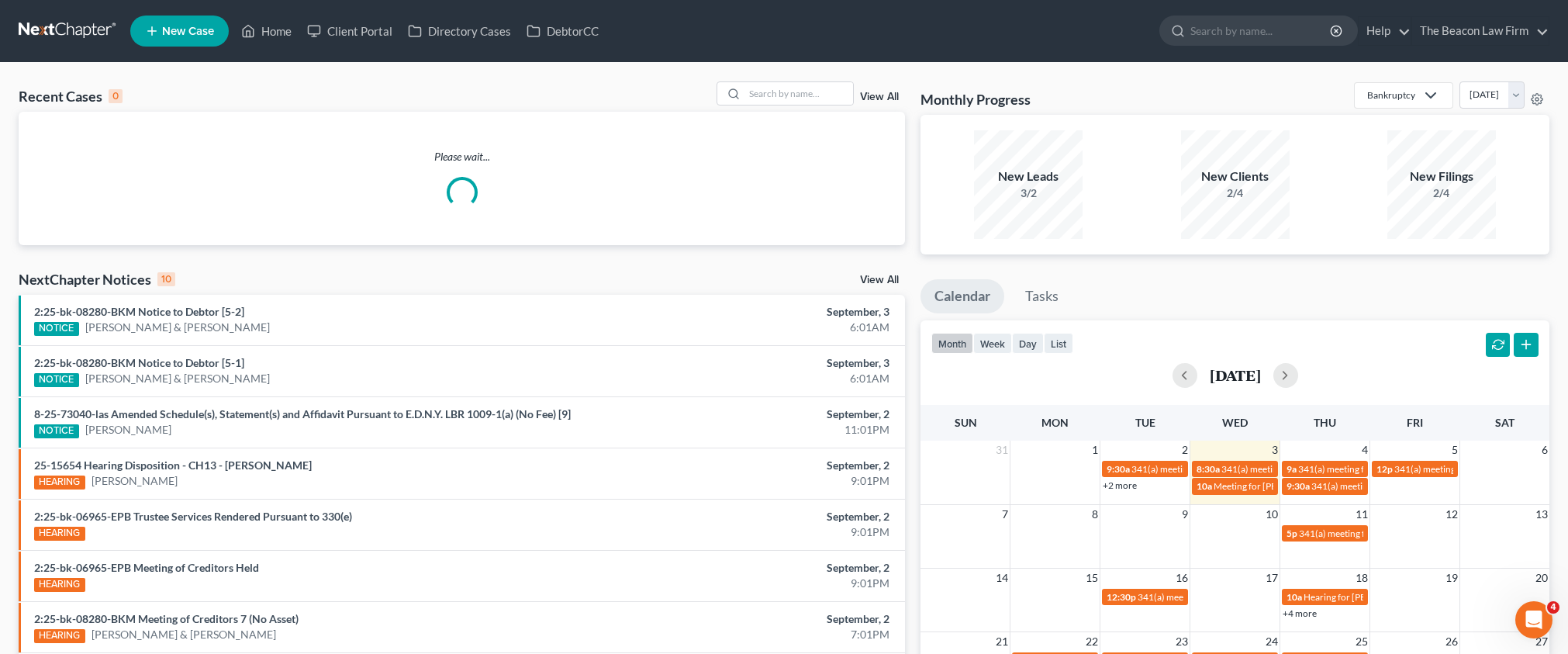
click at [722, 32] on ul "New Case Home Client Portal Directory Cases DebtorCC - No Result - See all resu…" at bounding box center [840, 31] width 1419 height 40
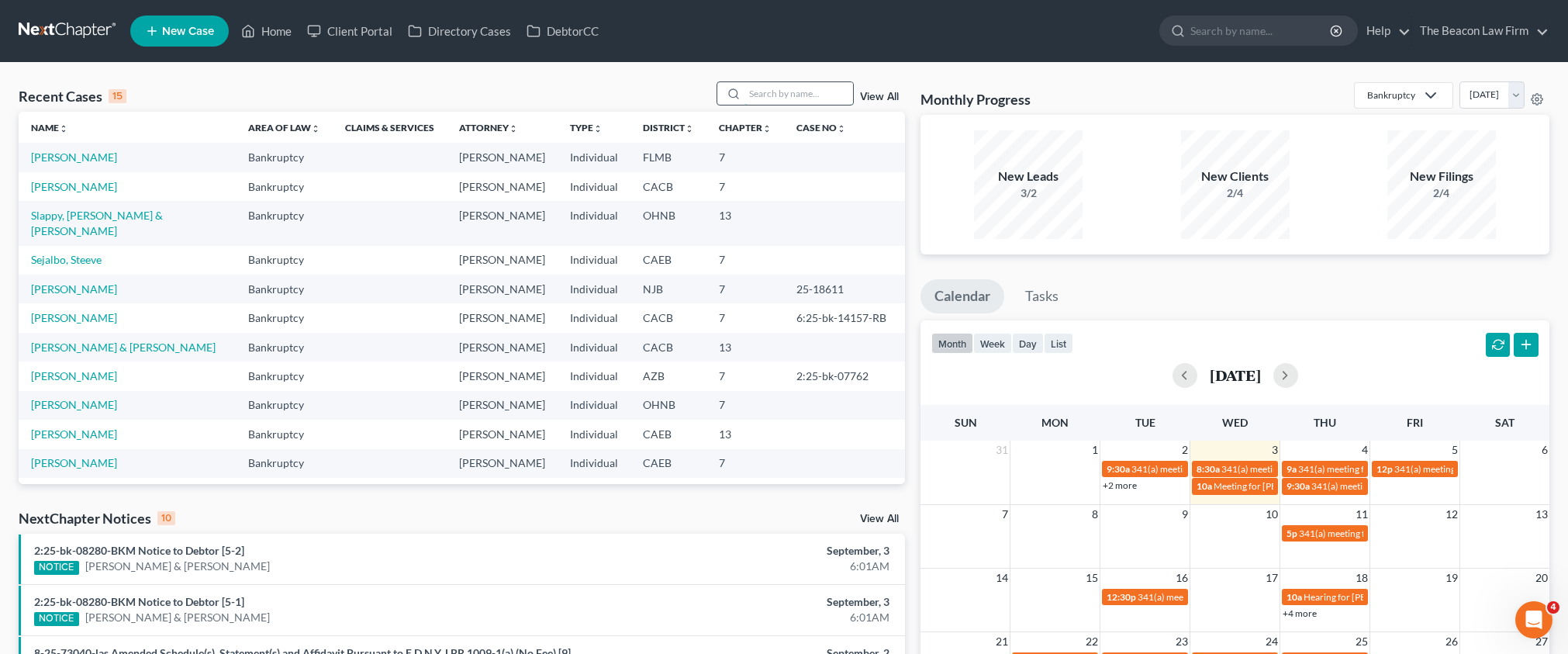
click at [756, 103] on input "search" at bounding box center [799, 93] width 109 height 23
type input "[PERSON_NAME]"
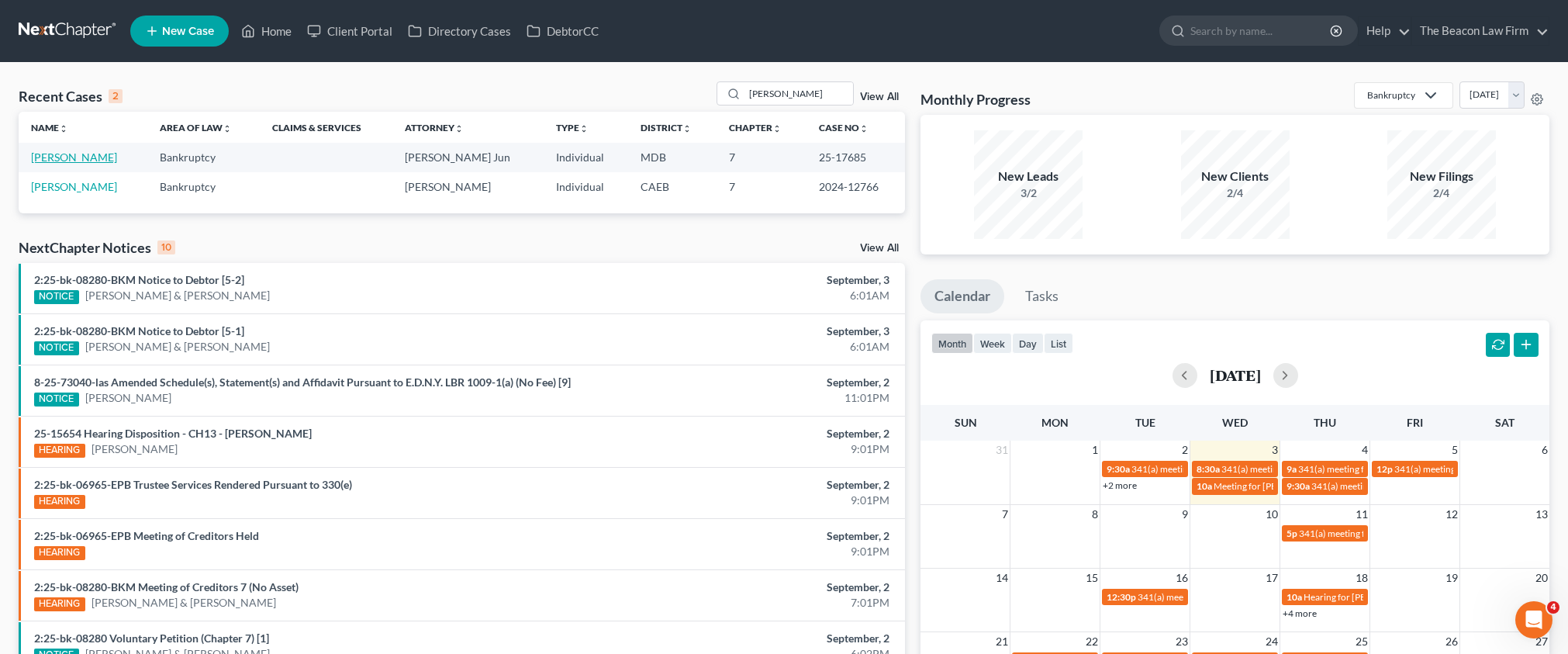
click at [86, 160] on link "[PERSON_NAME]" at bounding box center [74, 157] width 86 height 14
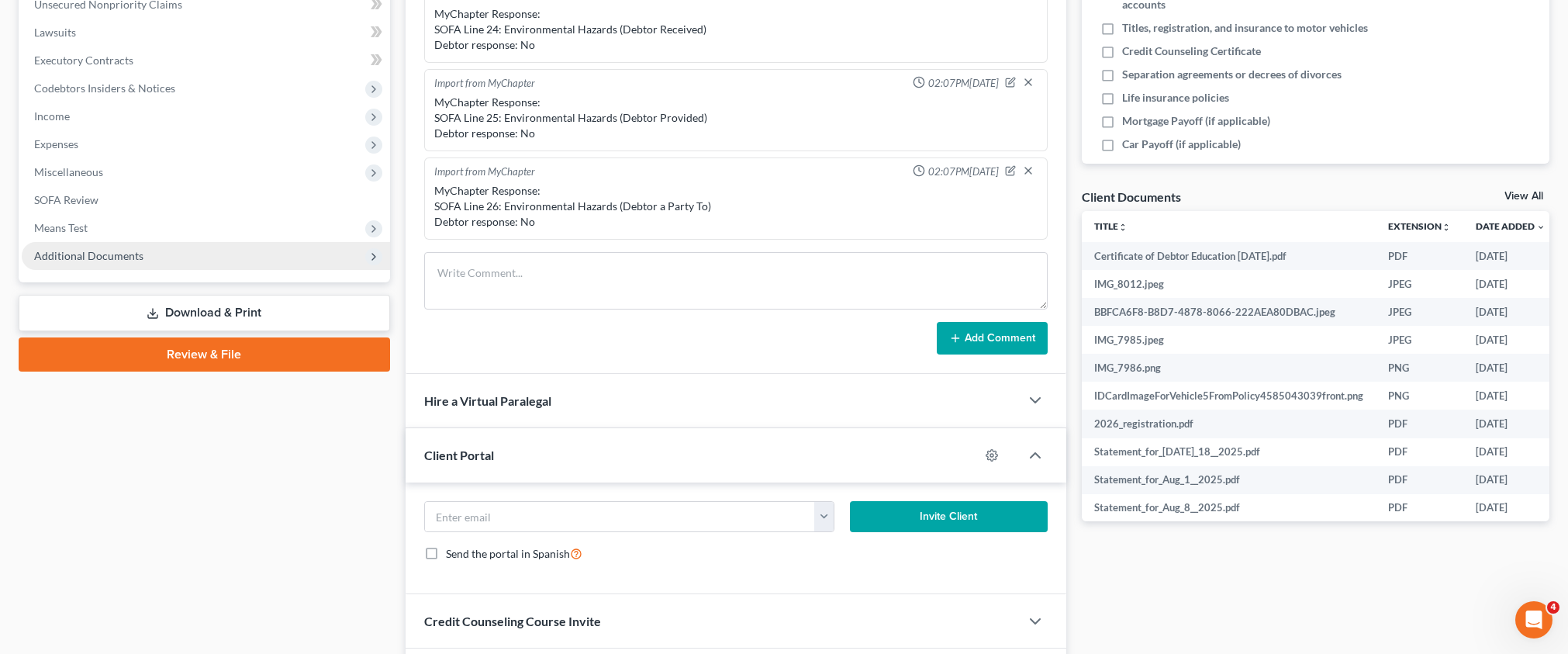
scroll to position [328, 0]
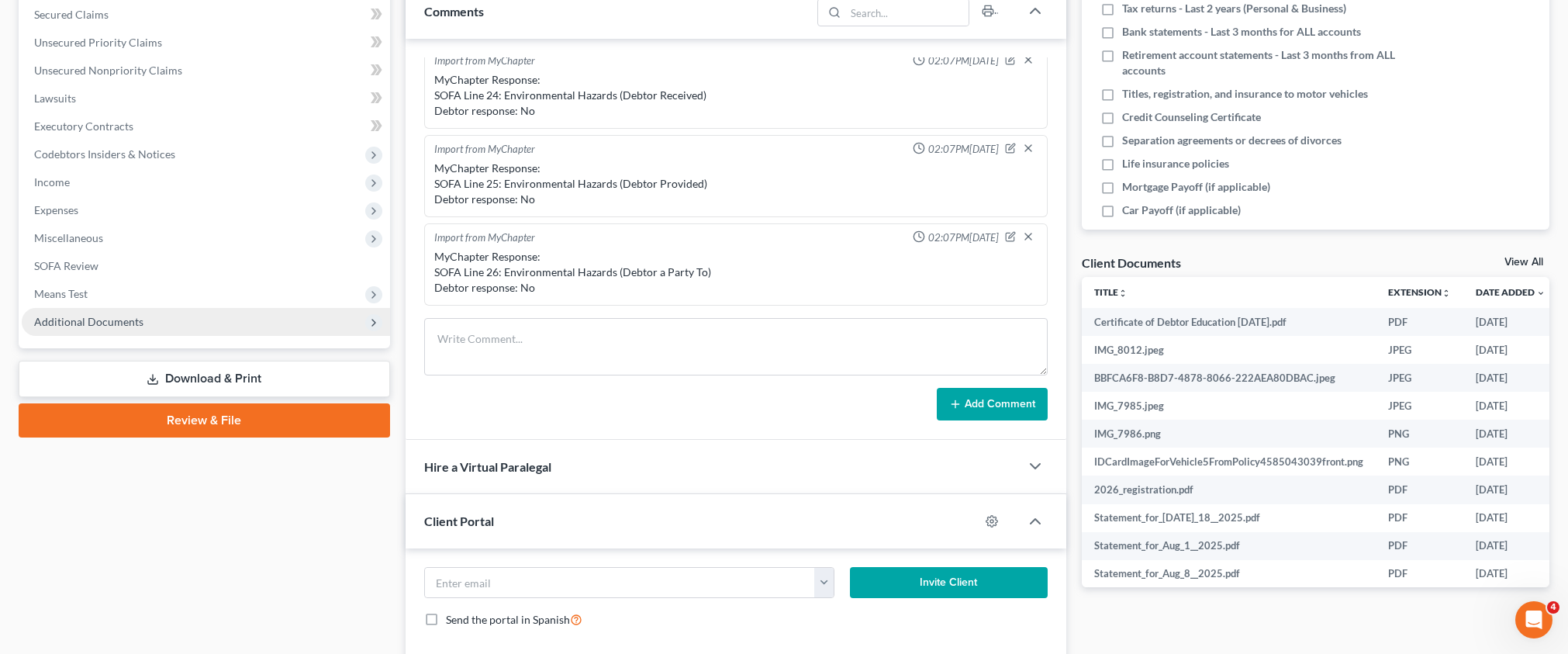
click at [117, 315] on span "Additional Documents" at bounding box center [206, 321] width 368 height 28
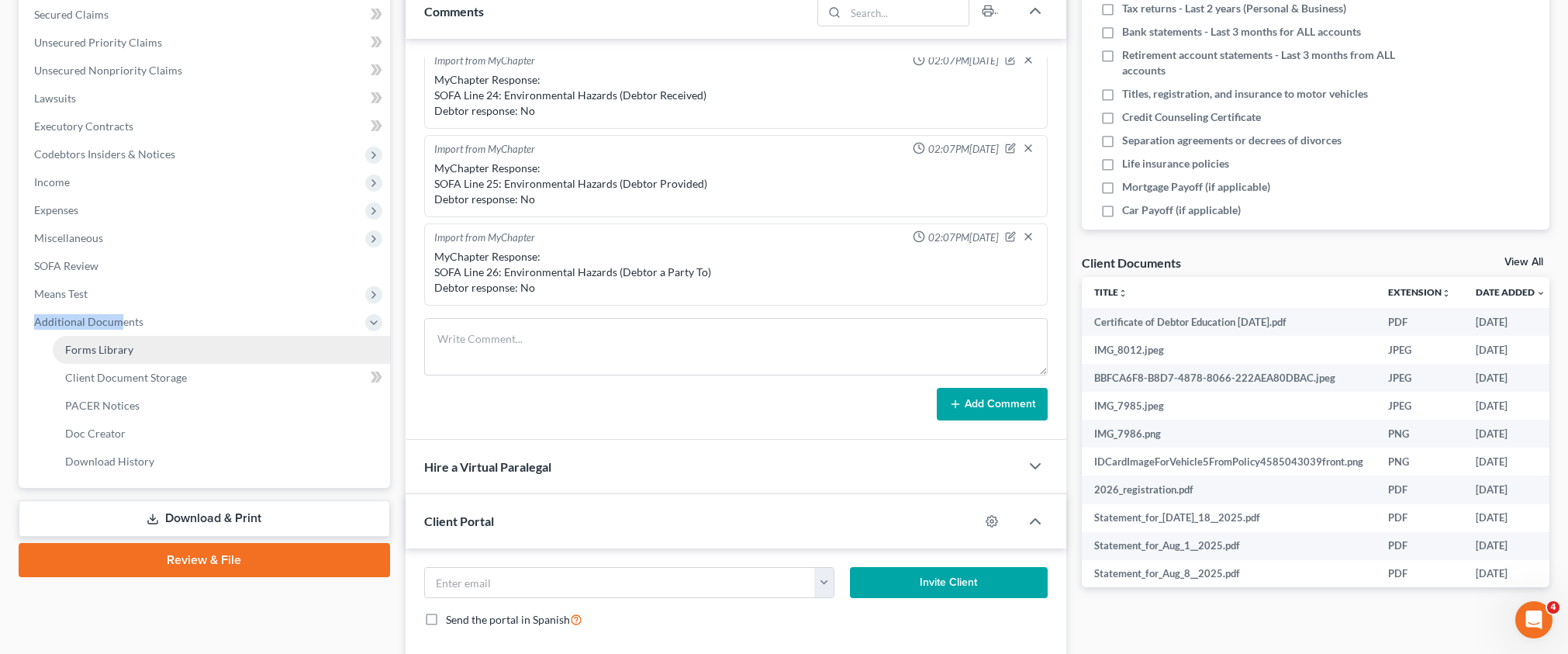
click at [136, 377] on span "Client Document Storage" at bounding box center [126, 377] width 122 height 14
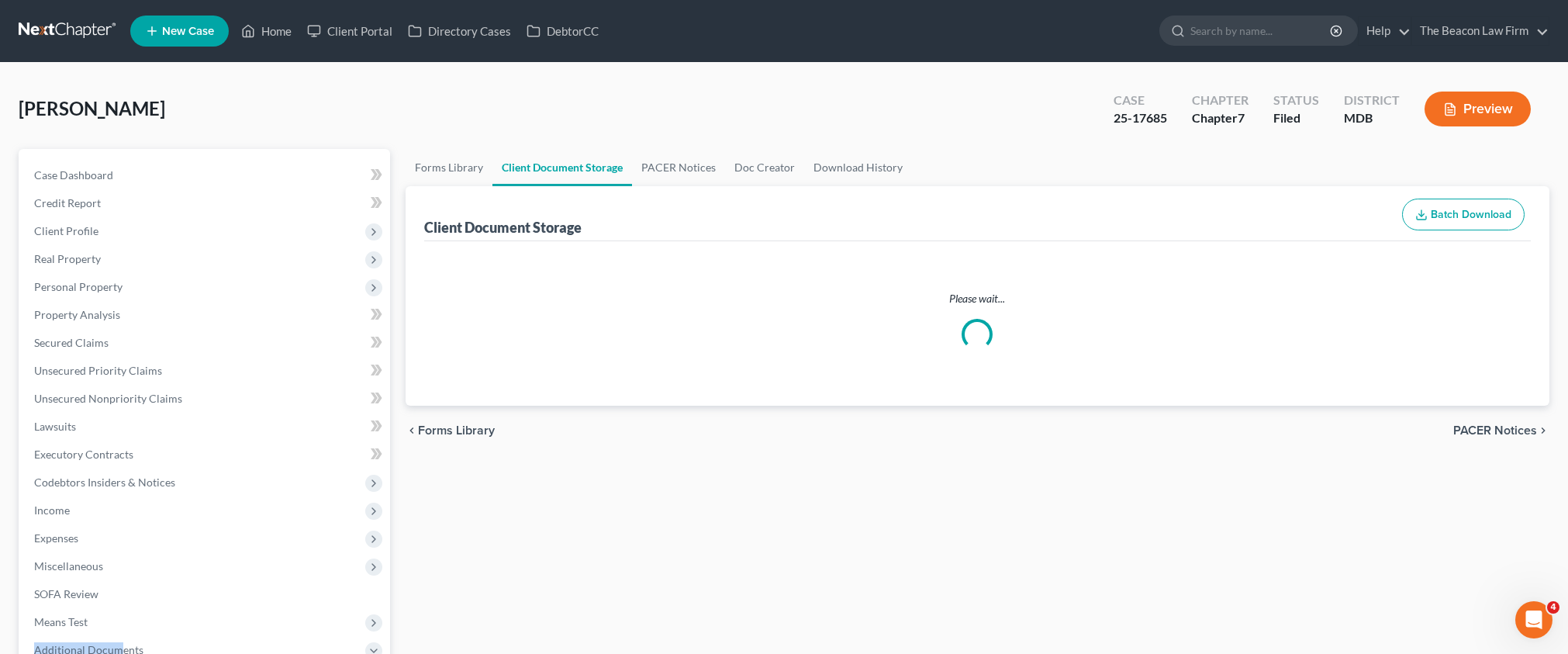
select select "14"
